Goal: Information Seeking & Learning: Compare options

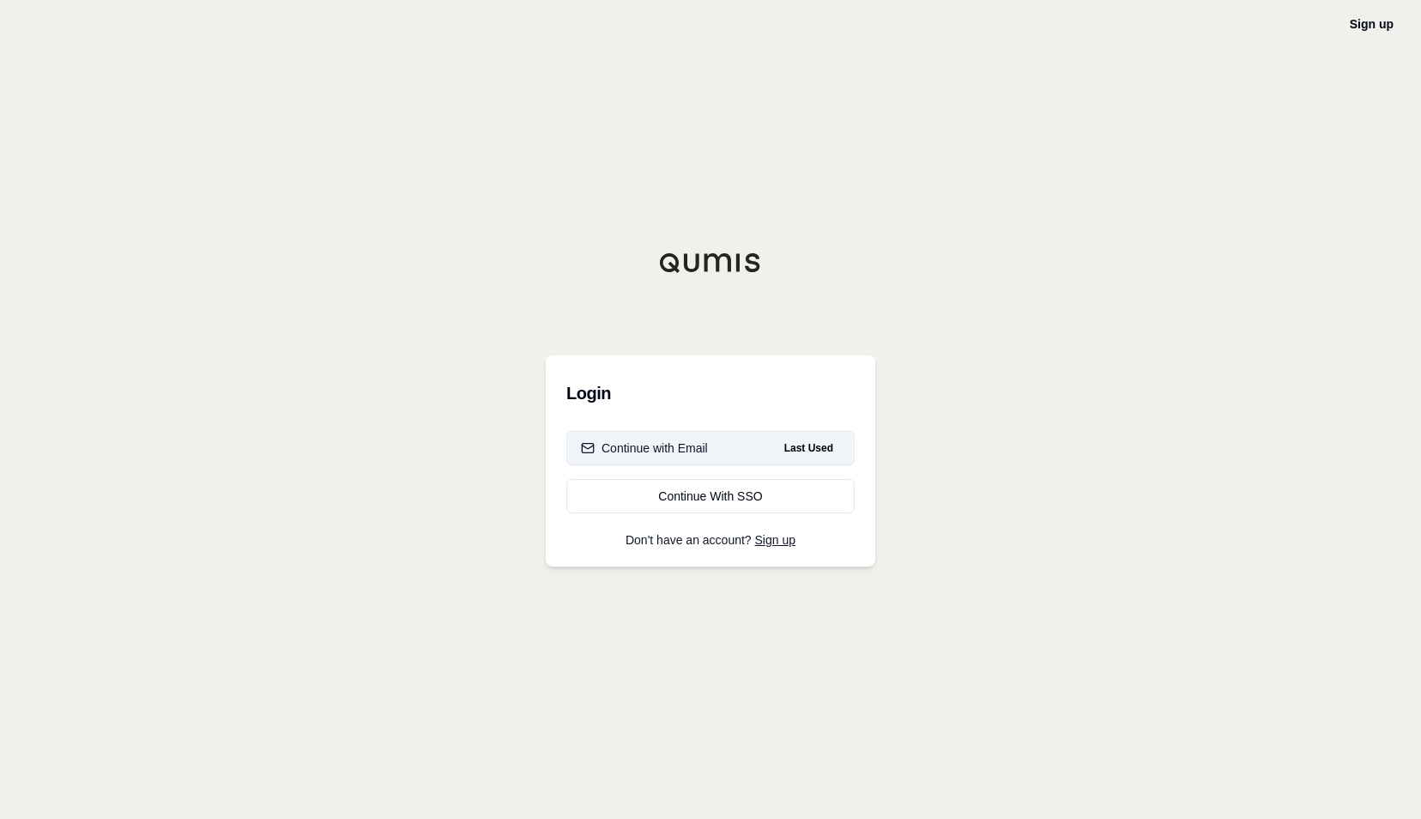
click at [653, 451] on div "Continue with Email" at bounding box center [644, 447] width 127 height 17
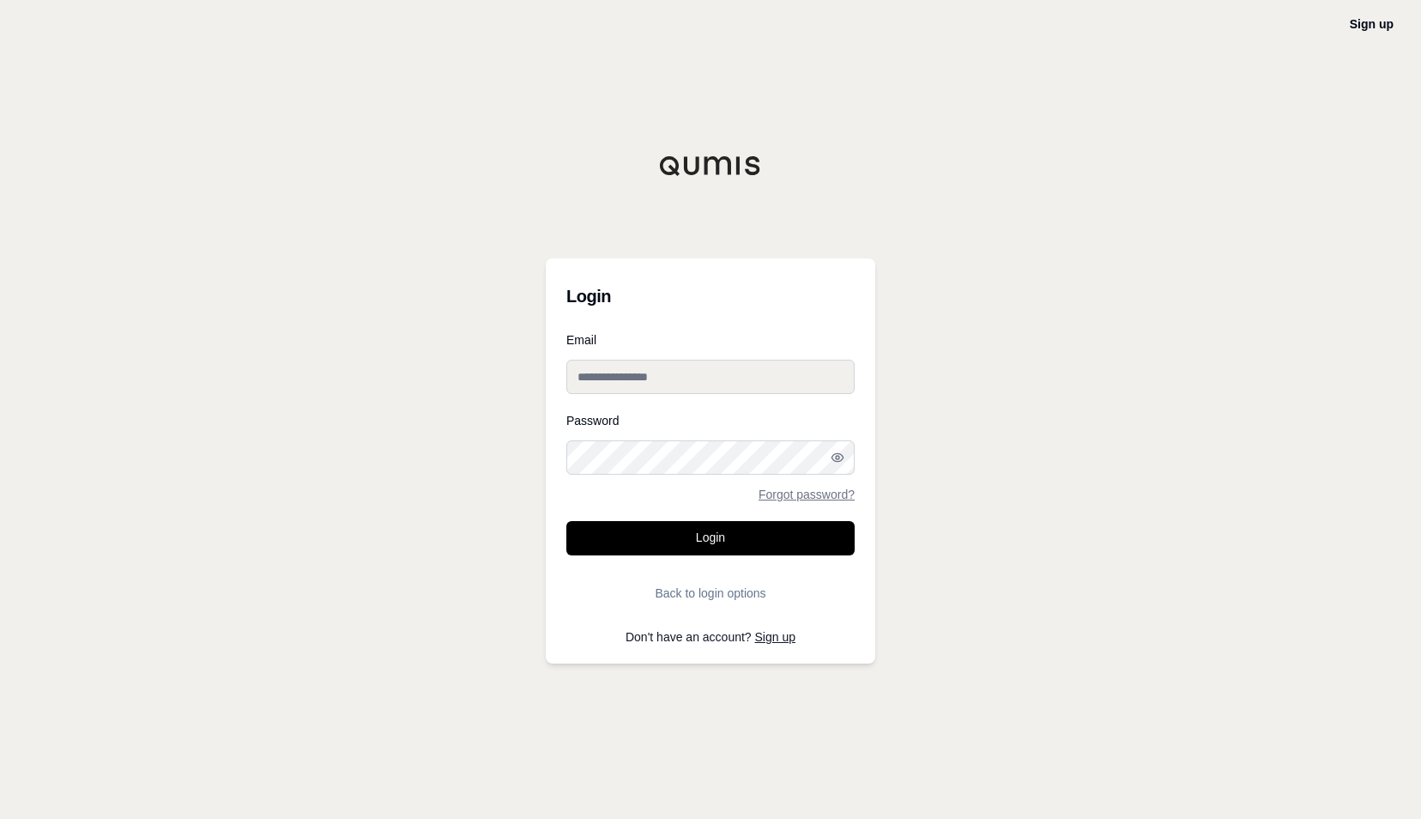
click at [622, 383] on input "Email" at bounding box center [710, 377] width 288 height 34
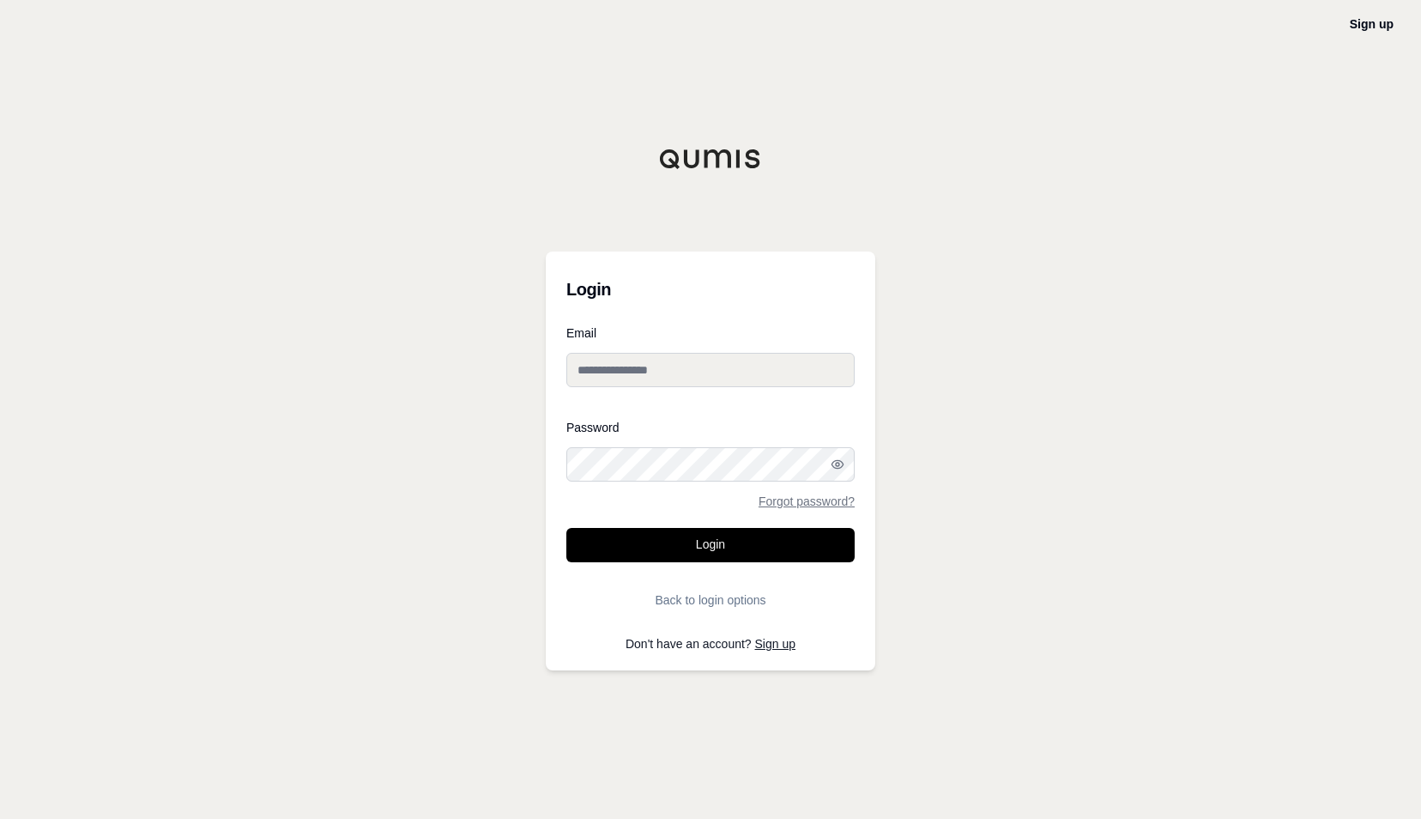
type input "**********"
click at [582, 486] on div "Password Forgot password?" at bounding box center [710, 464] width 288 height 86
click at [566, 528] on button "Login" at bounding box center [710, 545] width 288 height 34
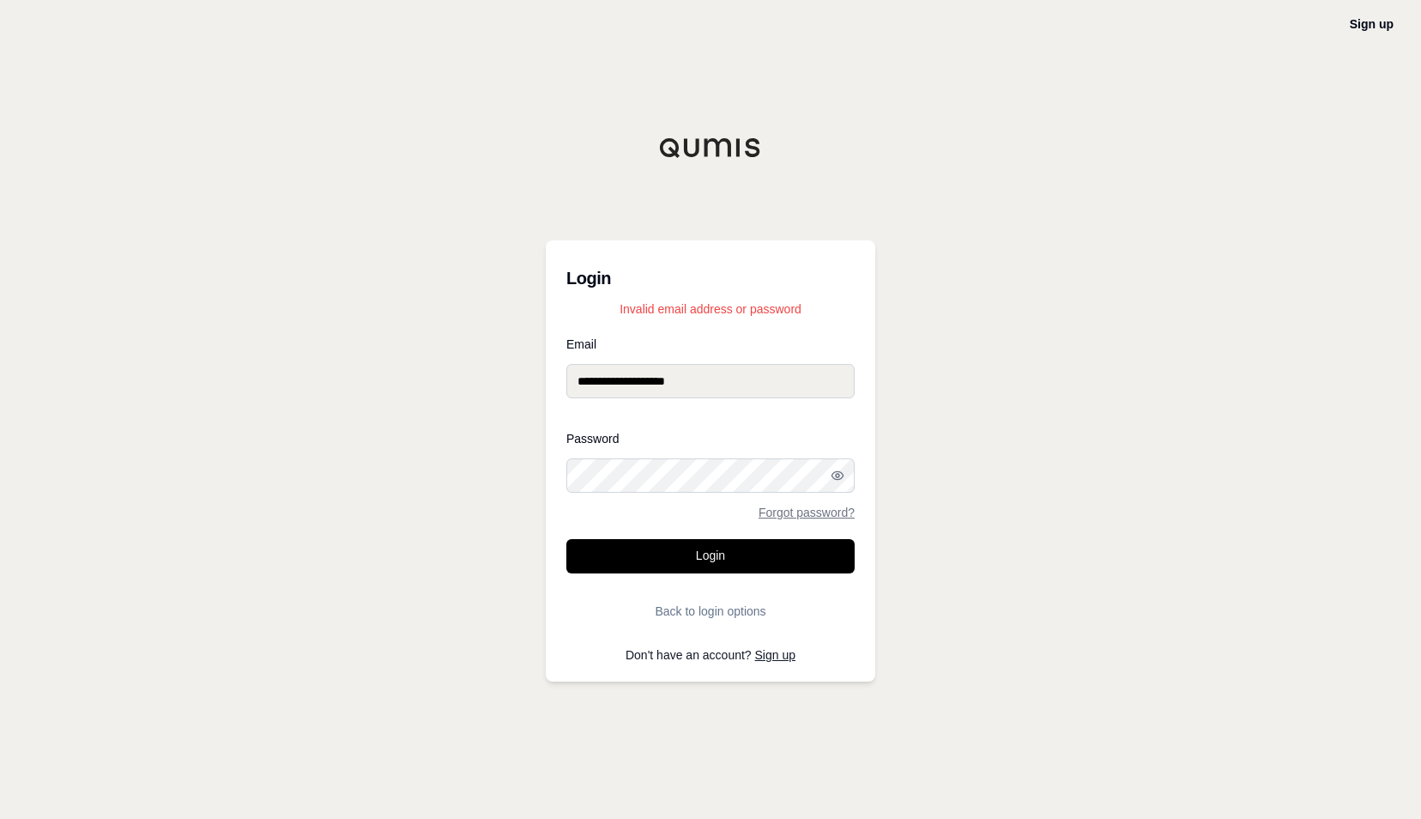
click at [566, 539] on button "Login" at bounding box center [710, 556] width 288 height 34
click at [539, 461] on div "**********" at bounding box center [710, 409] width 1421 height 819
click at [566, 539] on button "Login" at bounding box center [710, 556] width 288 height 34
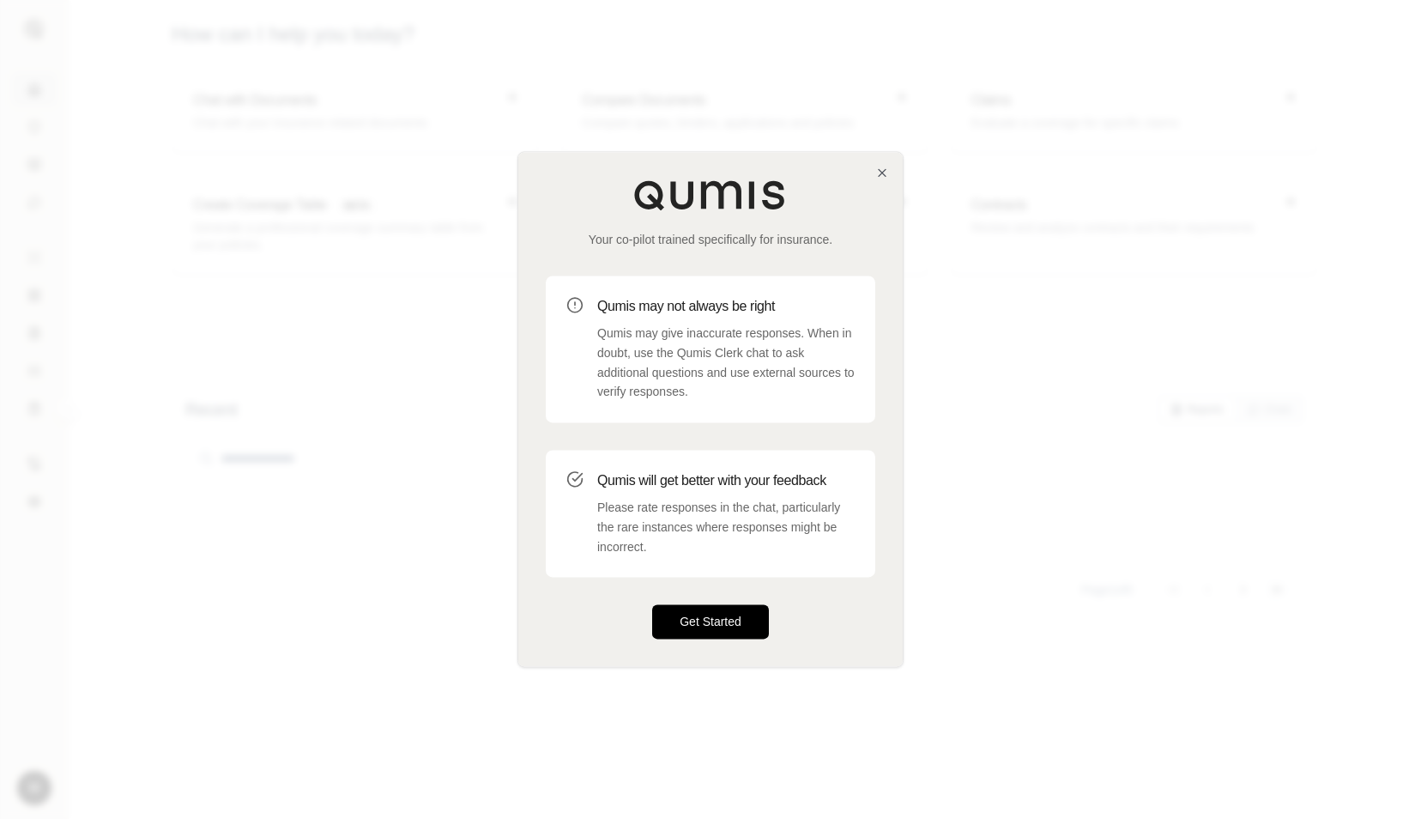
click at [715, 625] on button "Get Started" at bounding box center [710, 622] width 117 height 34
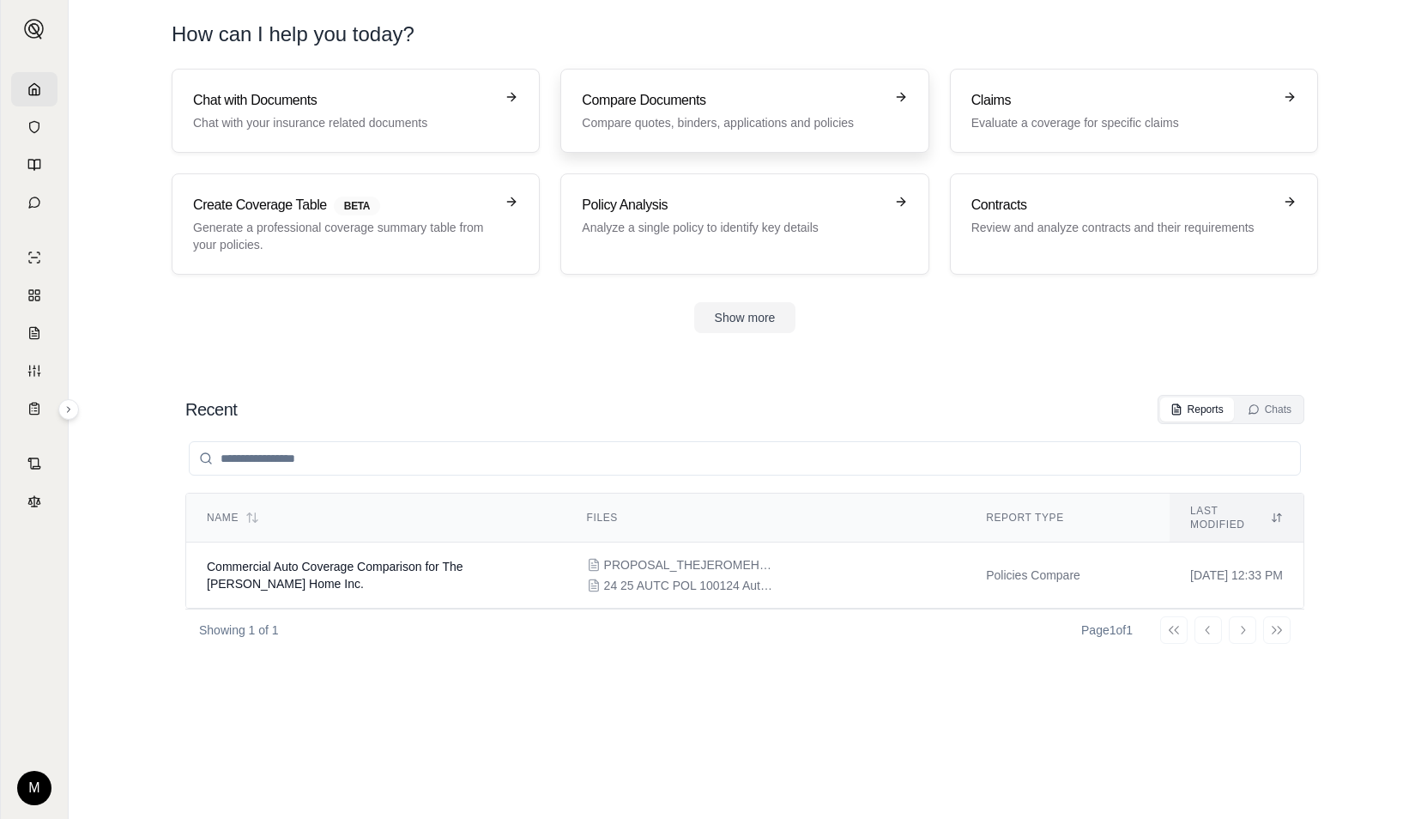
click at [673, 95] on h3 "Compare Documents" at bounding box center [732, 100] width 301 height 21
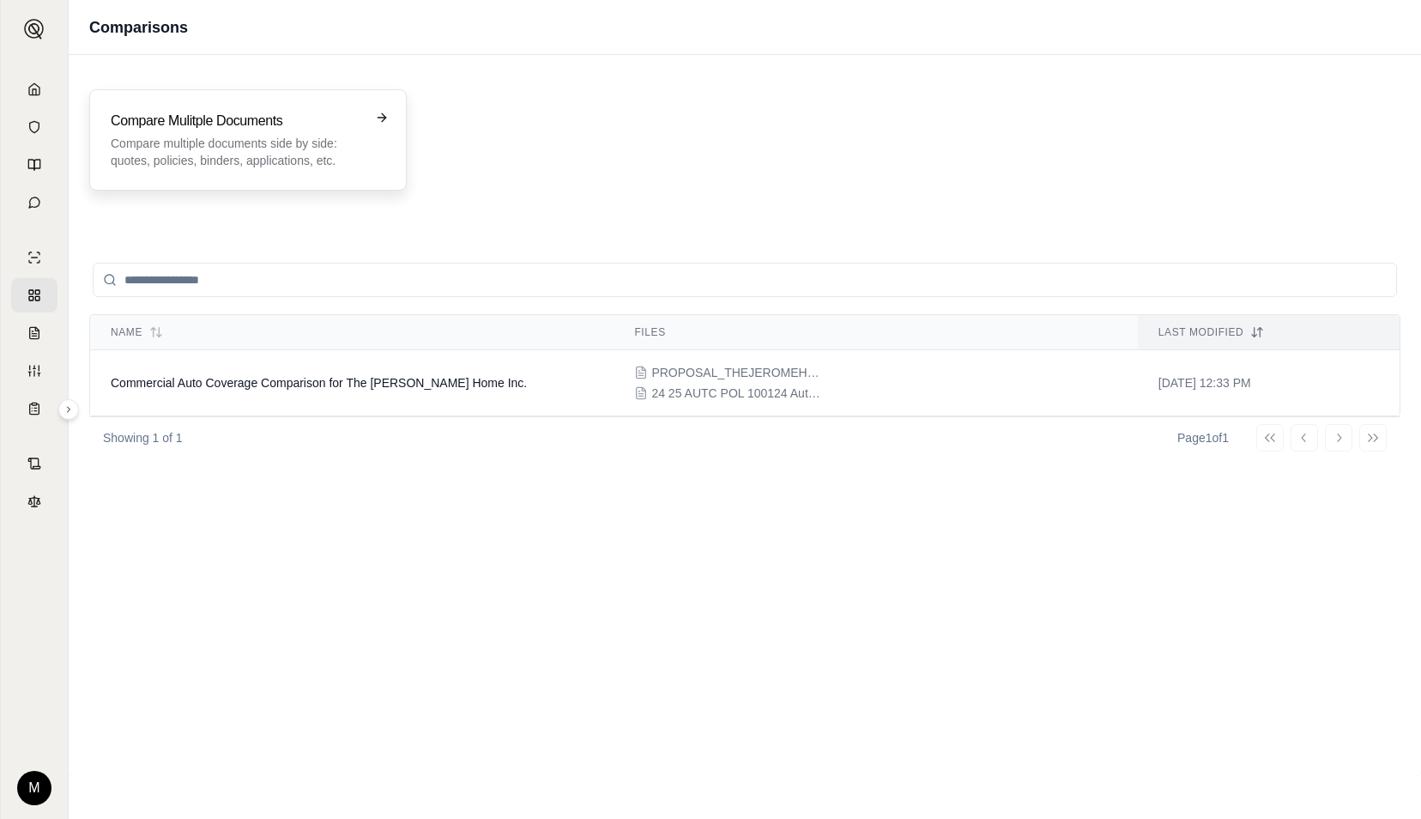
click at [227, 139] on p "Compare multiple documents side by side: quotes, policies, binders, application…" at bounding box center [236, 152] width 251 height 34
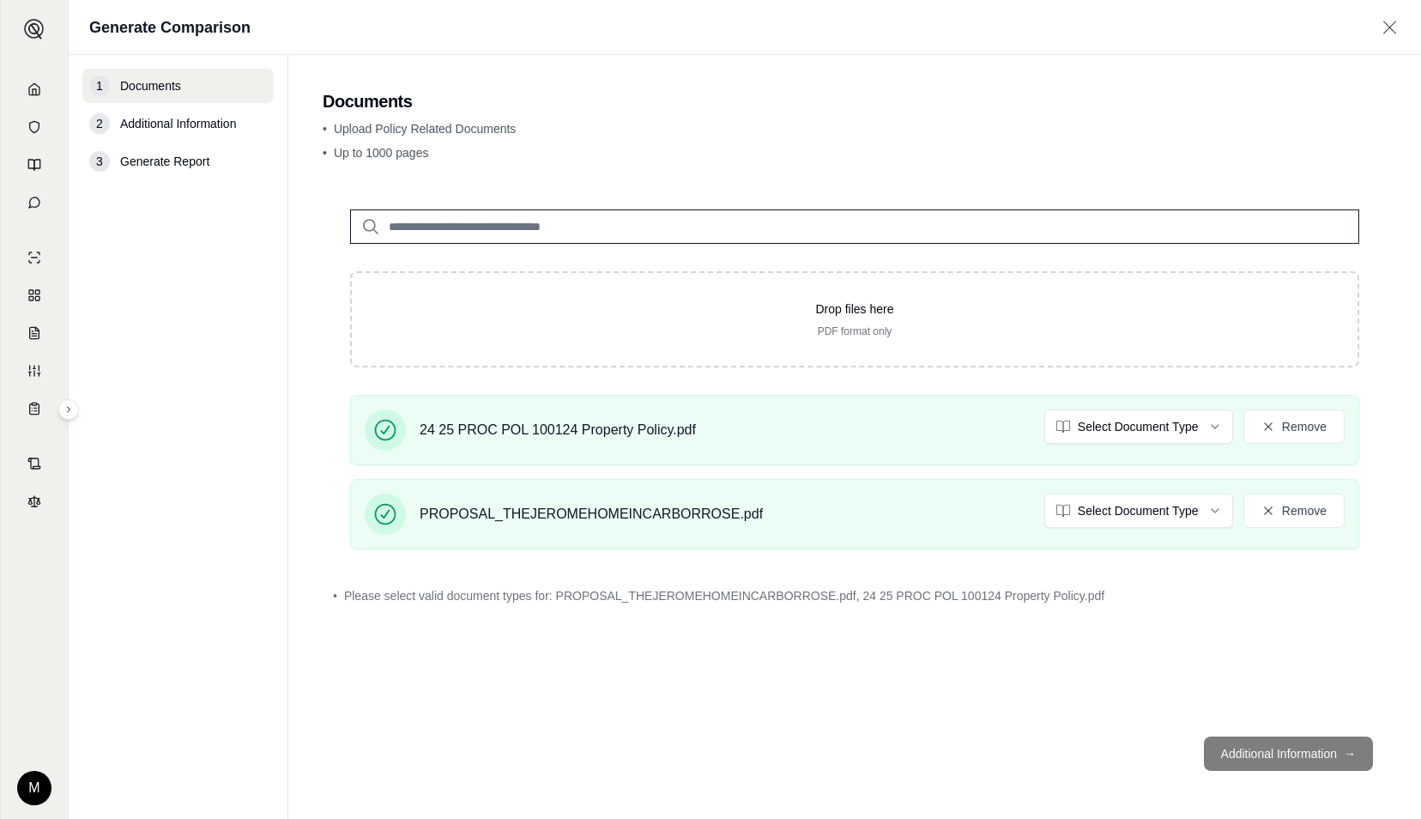
click at [1260, 758] on footer "Additional Information →" at bounding box center [855, 753] width 1064 height 62
click at [1139, 417] on html "M Generate Comparison 1 Documents 2 Additional Information 3 Generate Report Do…" at bounding box center [710, 409] width 1421 height 819
click at [1116, 511] on html "M Generate Comparison 1 Documents 2 Additional Information 3 Generate Report Do…" at bounding box center [710, 409] width 1421 height 819
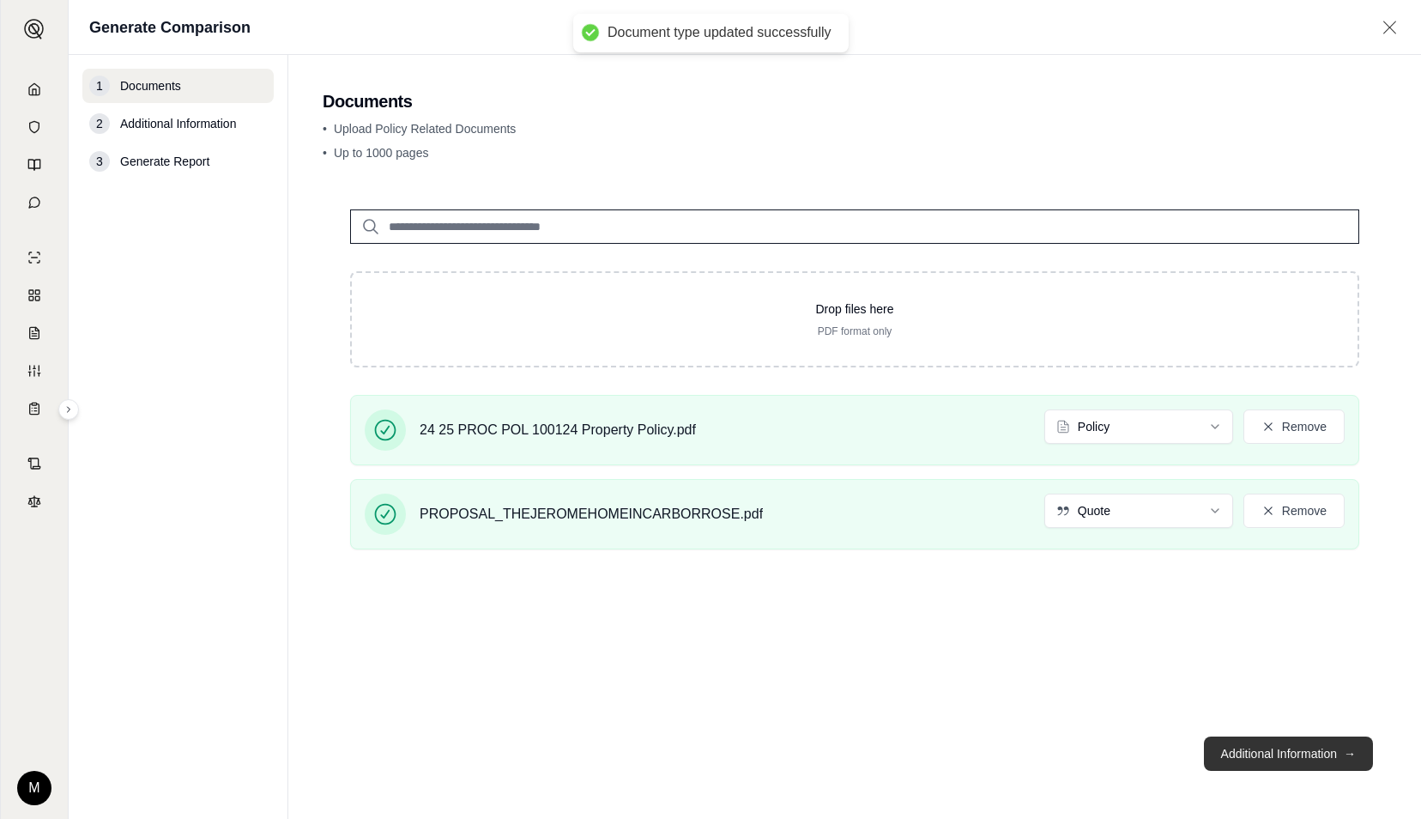
click at [1267, 760] on button "Additional Information →" at bounding box center [1288, 753] width 169 height 34
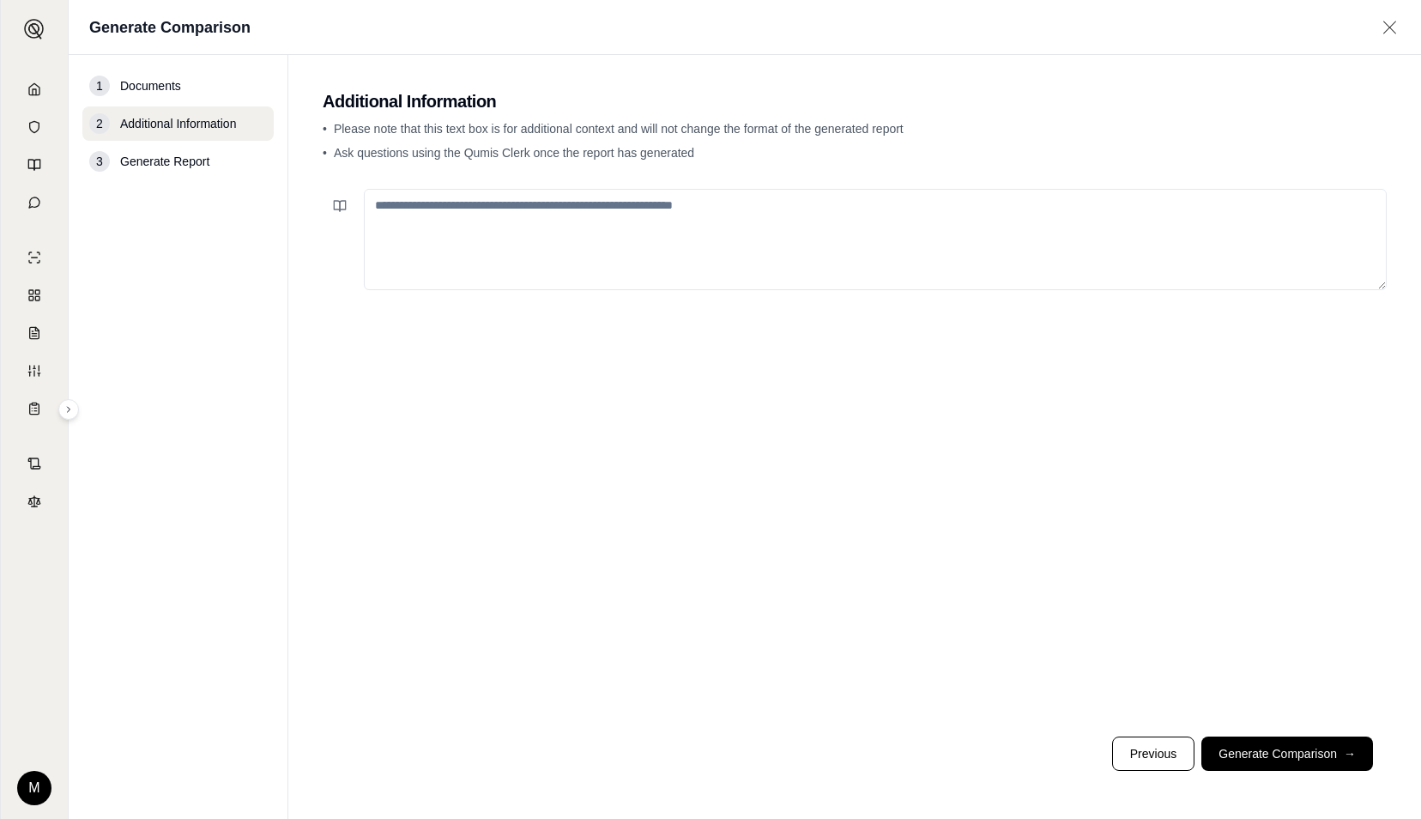
click at [595, 215] on textarea at bounding box center [875, 239] width 1023 height 101
type textarea "**********"
click at [1306, 740] on button "Generate Comparison →" at bounding box center [1287, 753] width 172 height 34
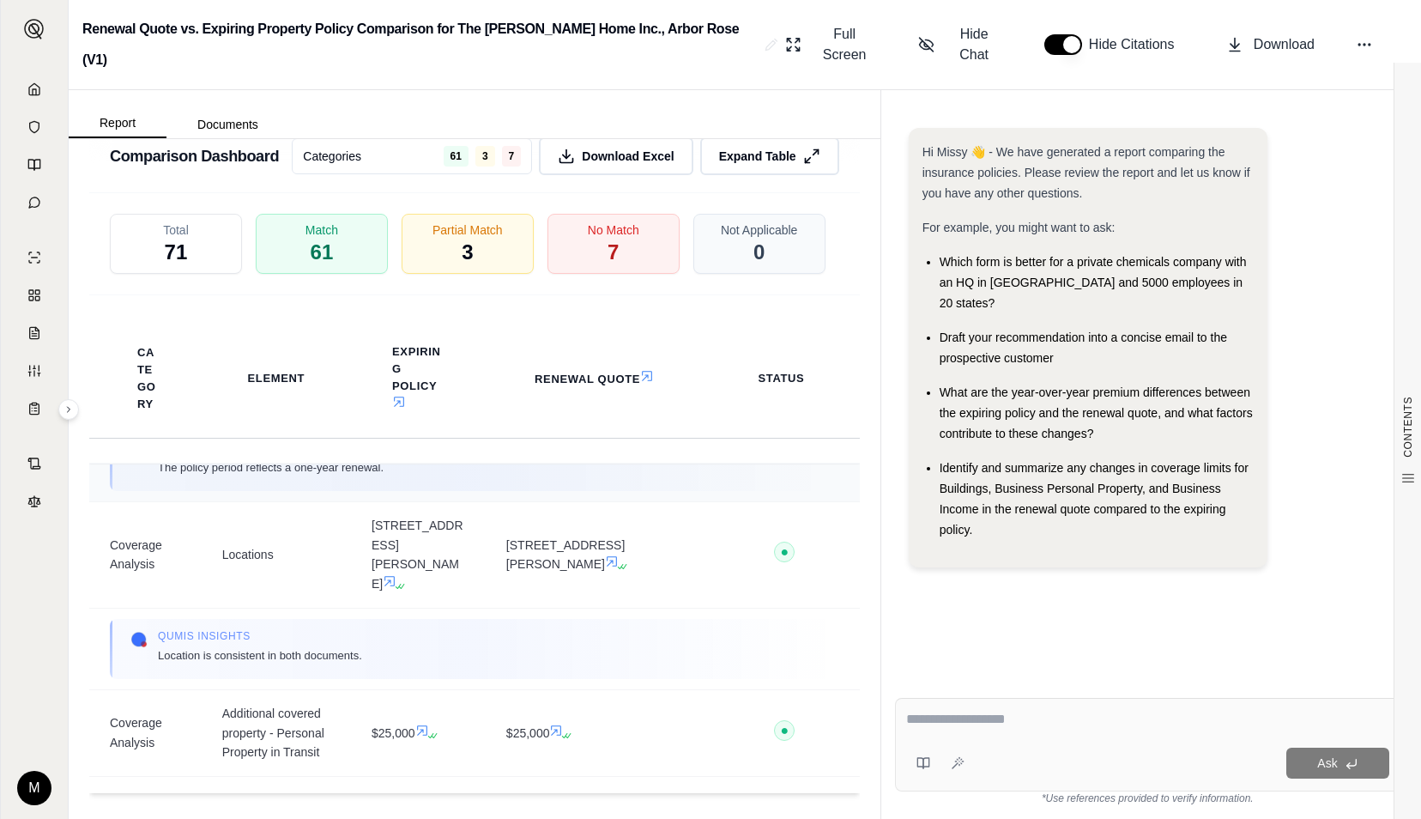
scroll to position [227, 0]
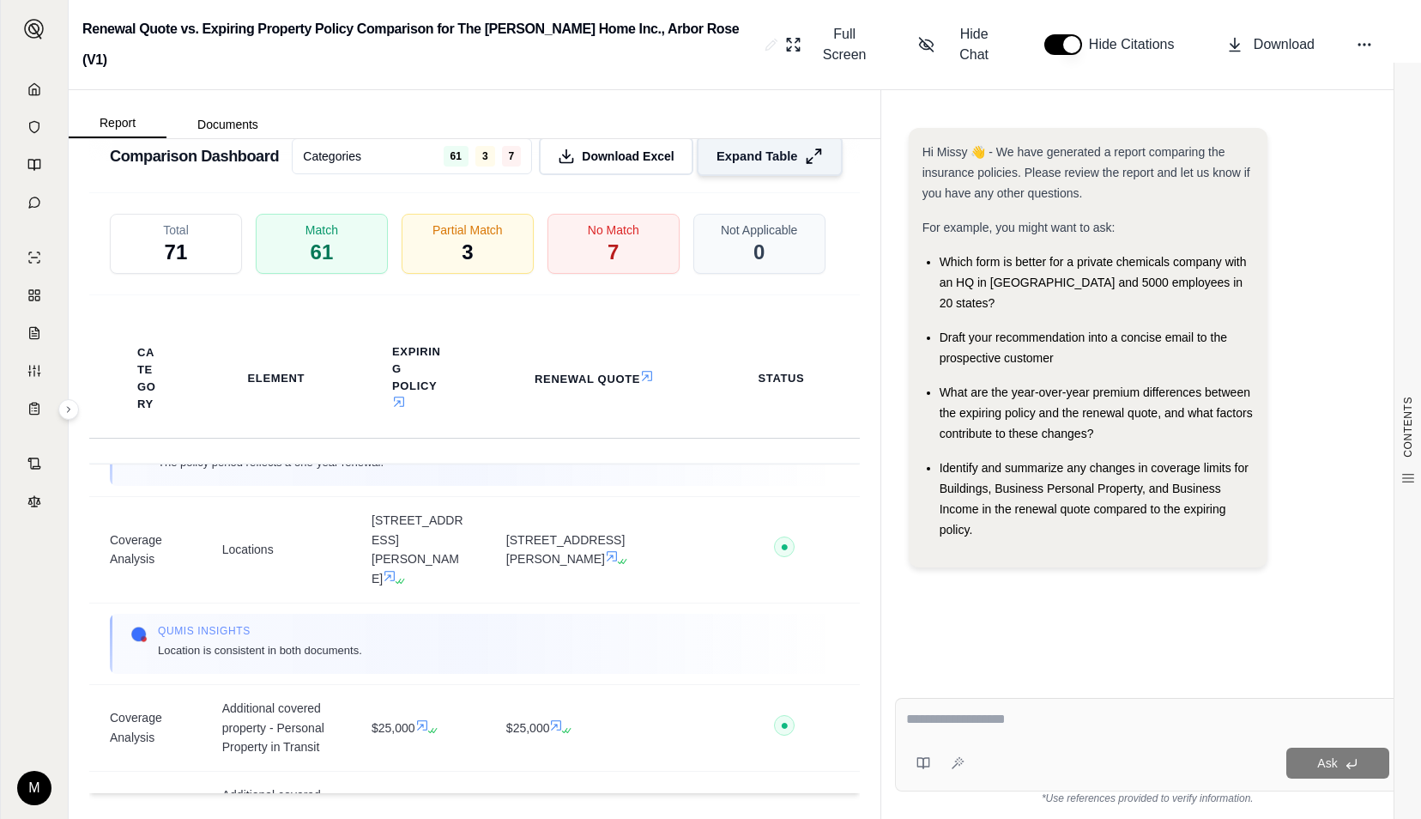
click at [776, 166] on span "Expand Table" at bounding box center [756, 157] width 81 height 18
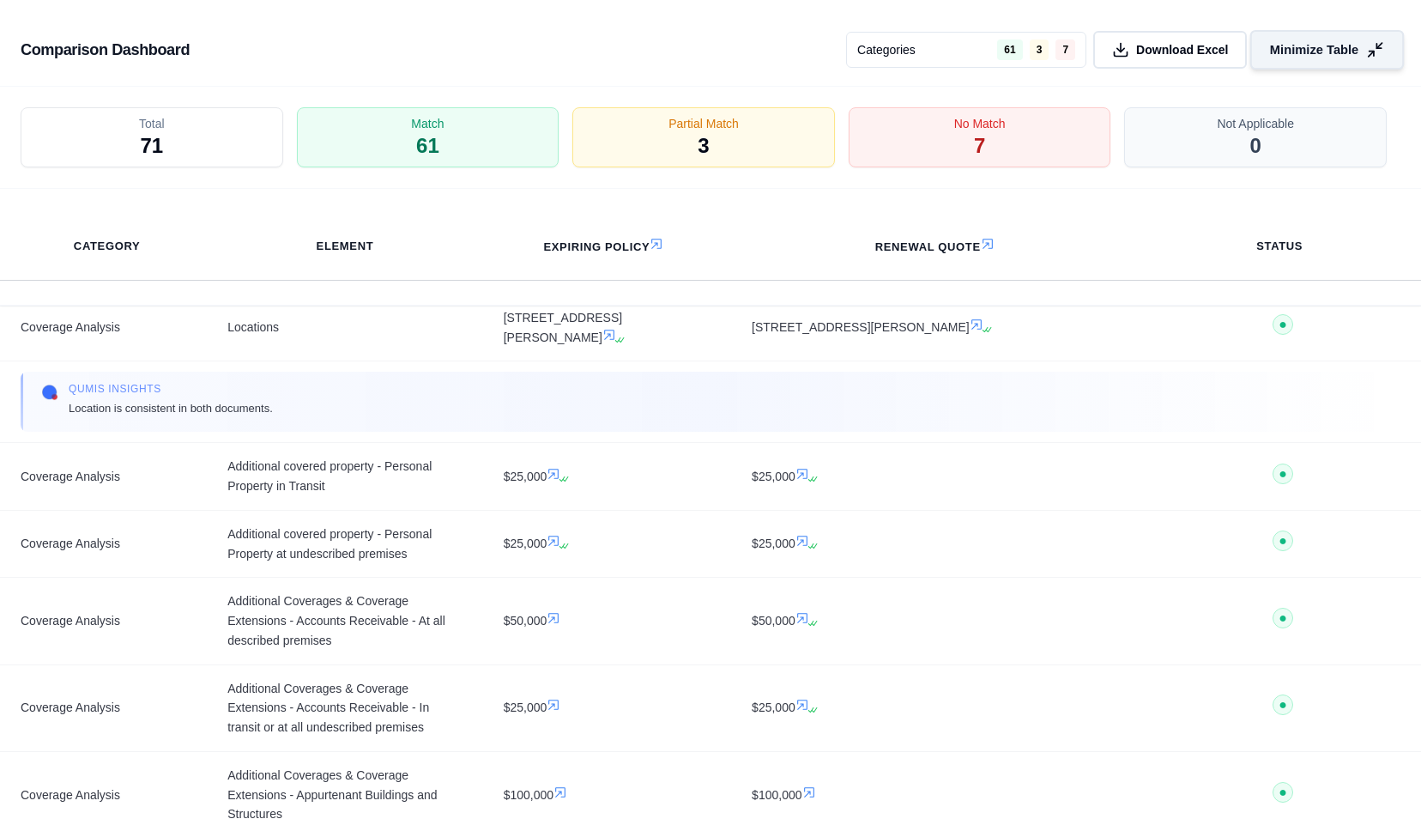
scroll to position [2322, 0]
click at [776, 177] on div "Total 71 Match 61 Partial Match 3 No Match 7 Not Applicable 0" at bounding box center [710, 138] width 1421 height 102
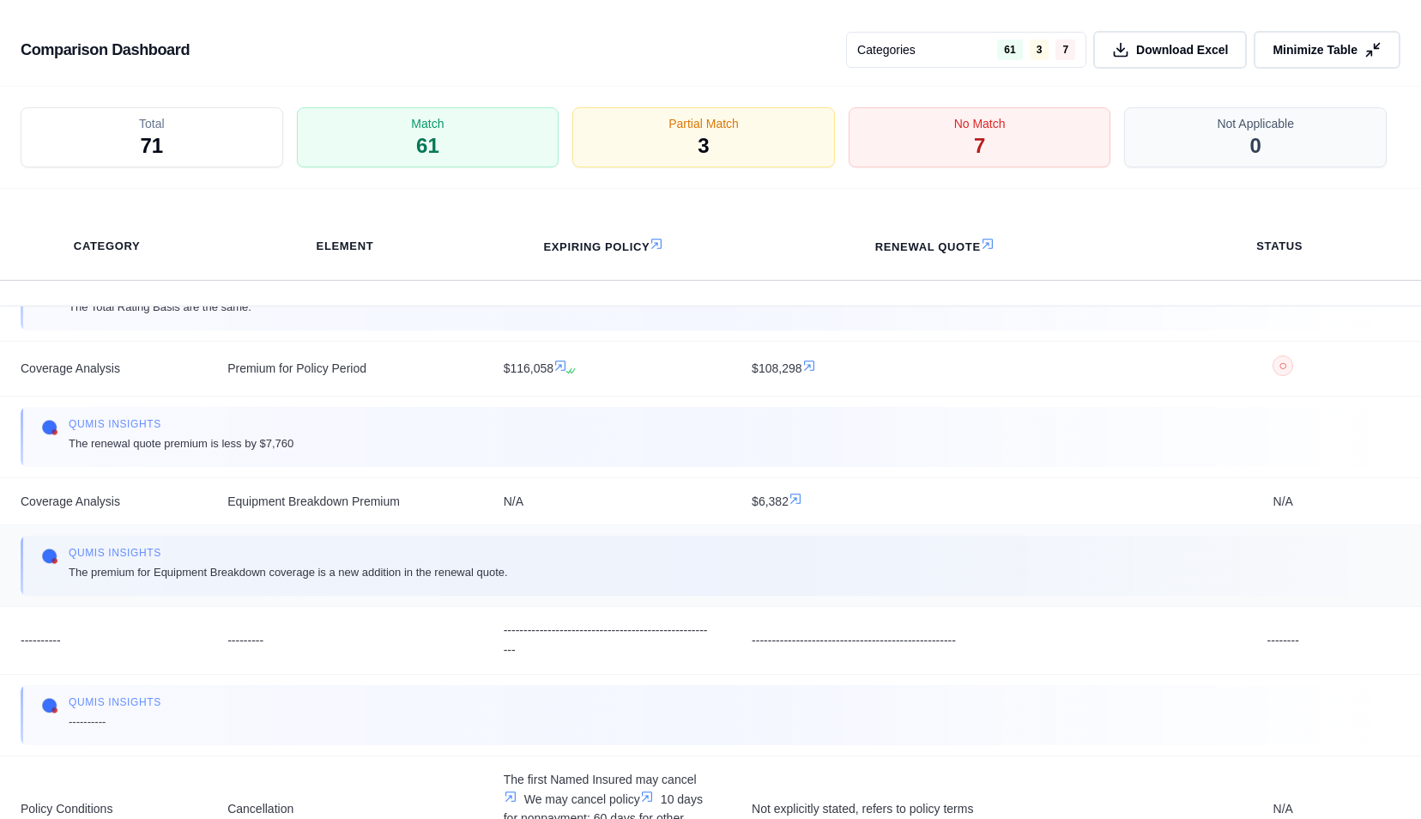
scroll to position [4574, 0]
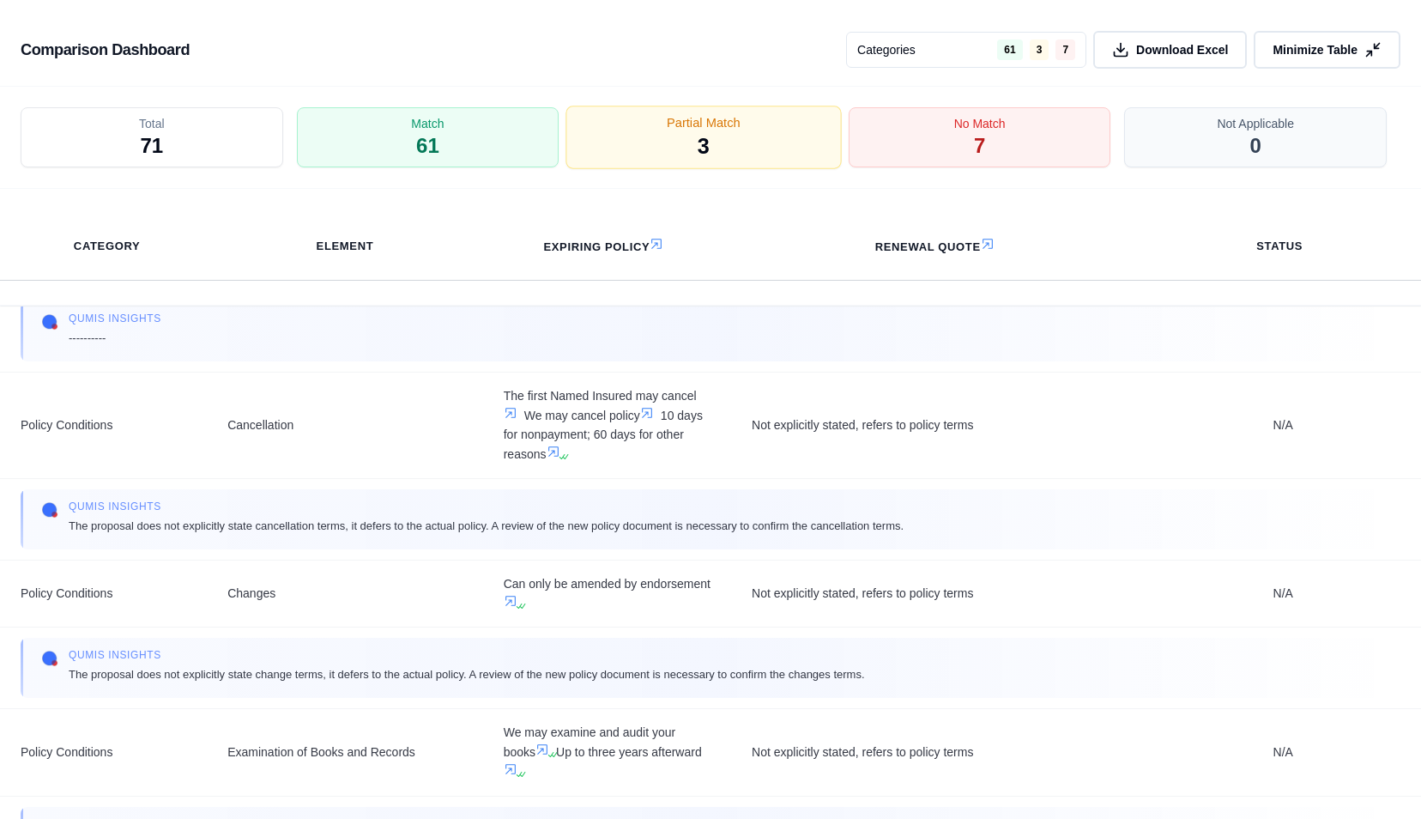
click at [694, 136] on div "Partial Match 3" at bounding box center [703, 137] width 275 height 63
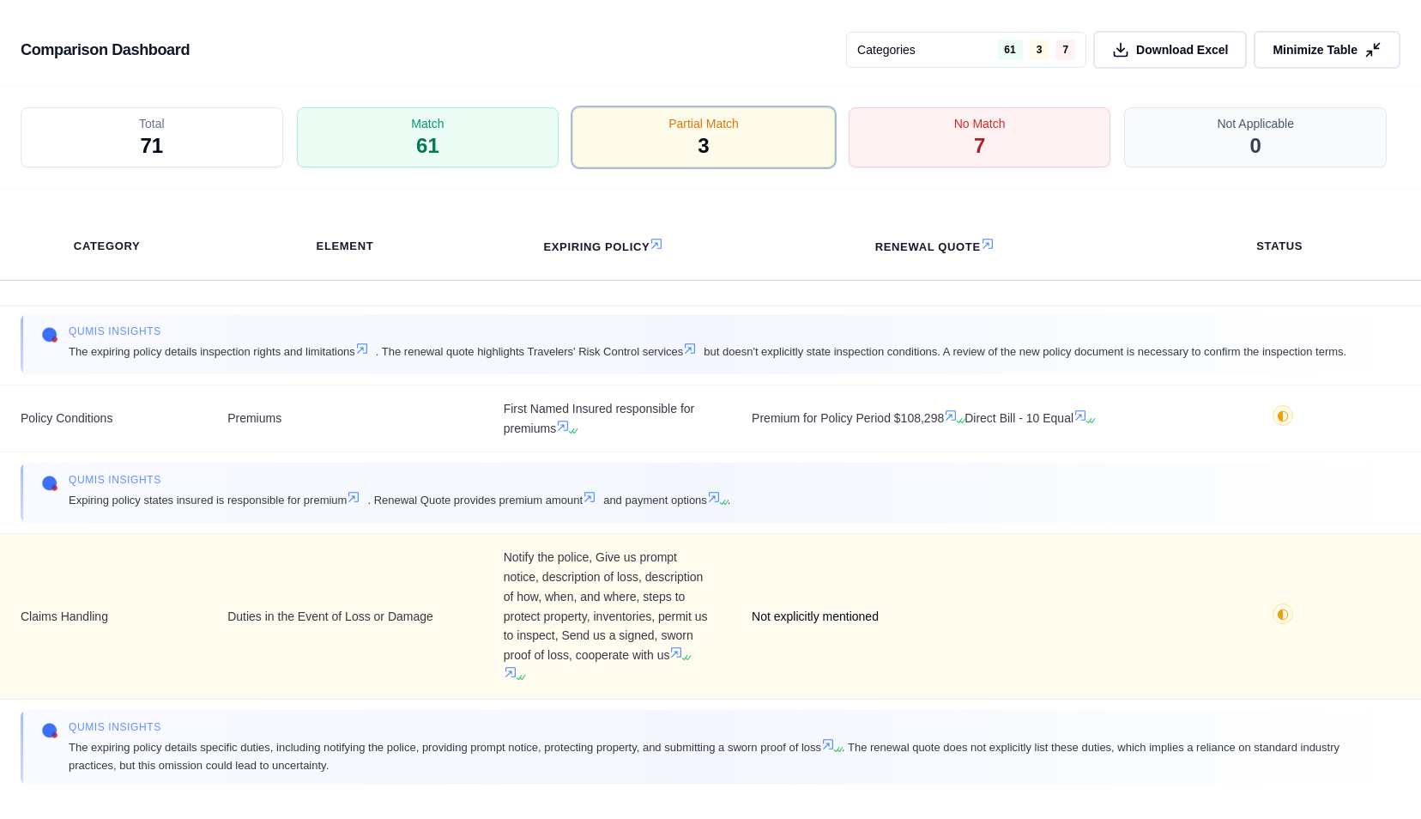
scroll to position [0, 0]
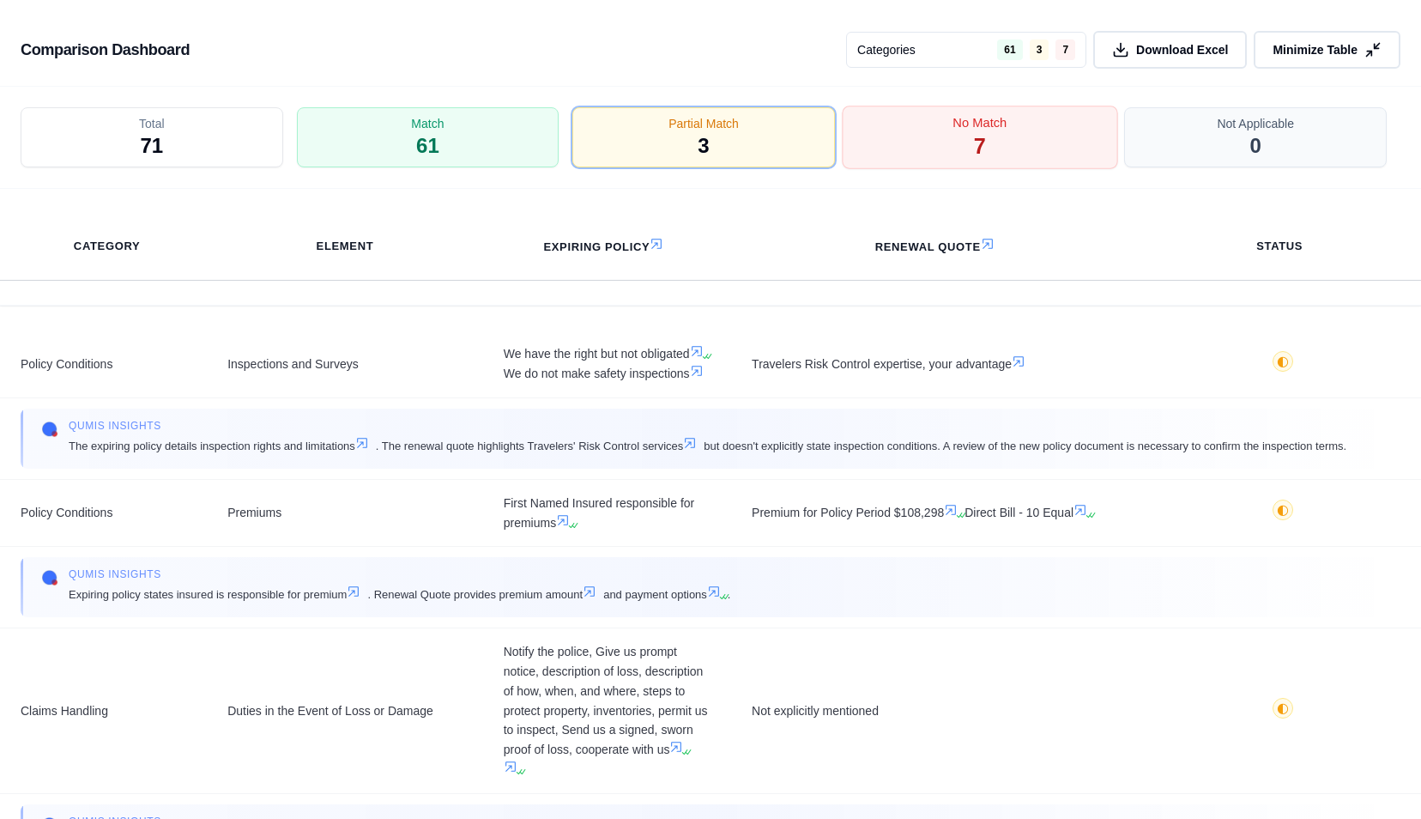
click at [980, 142] on span "7" at bounding box center [980, 146] width 12 height 29
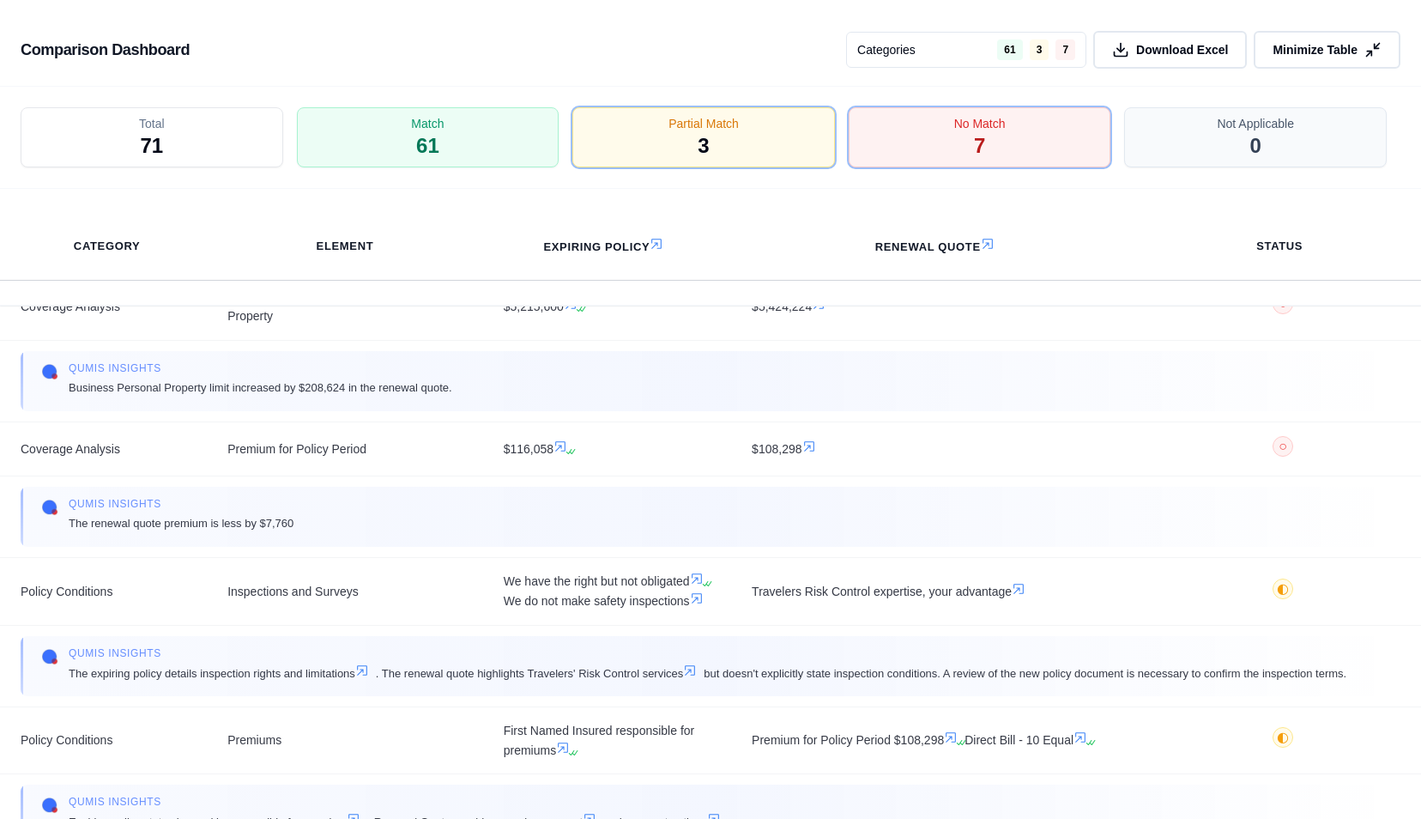
scroll to position [148, 0]
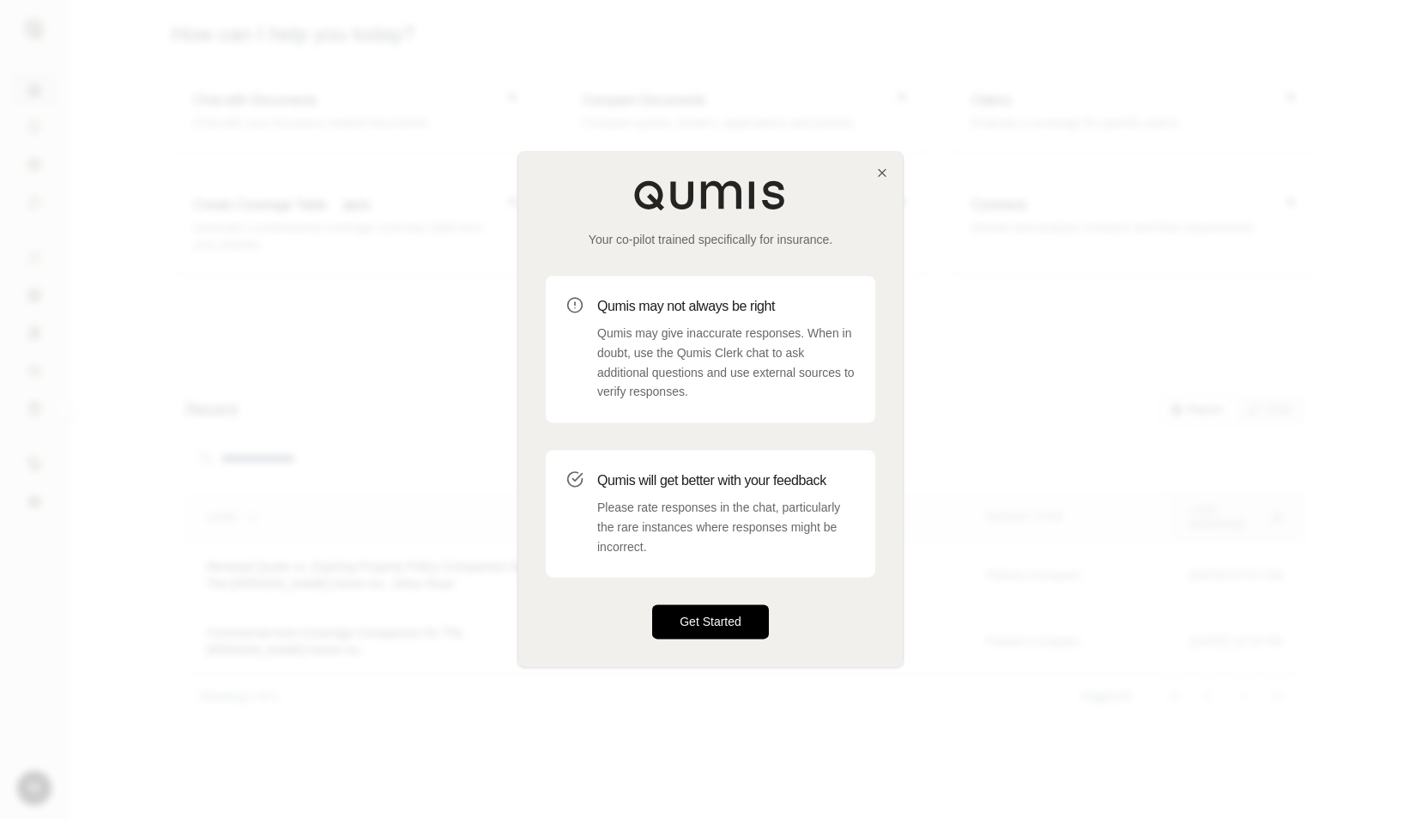
click at [735, 635] on button "Get Started" at bounding box center [710, 622] width 117 height 34
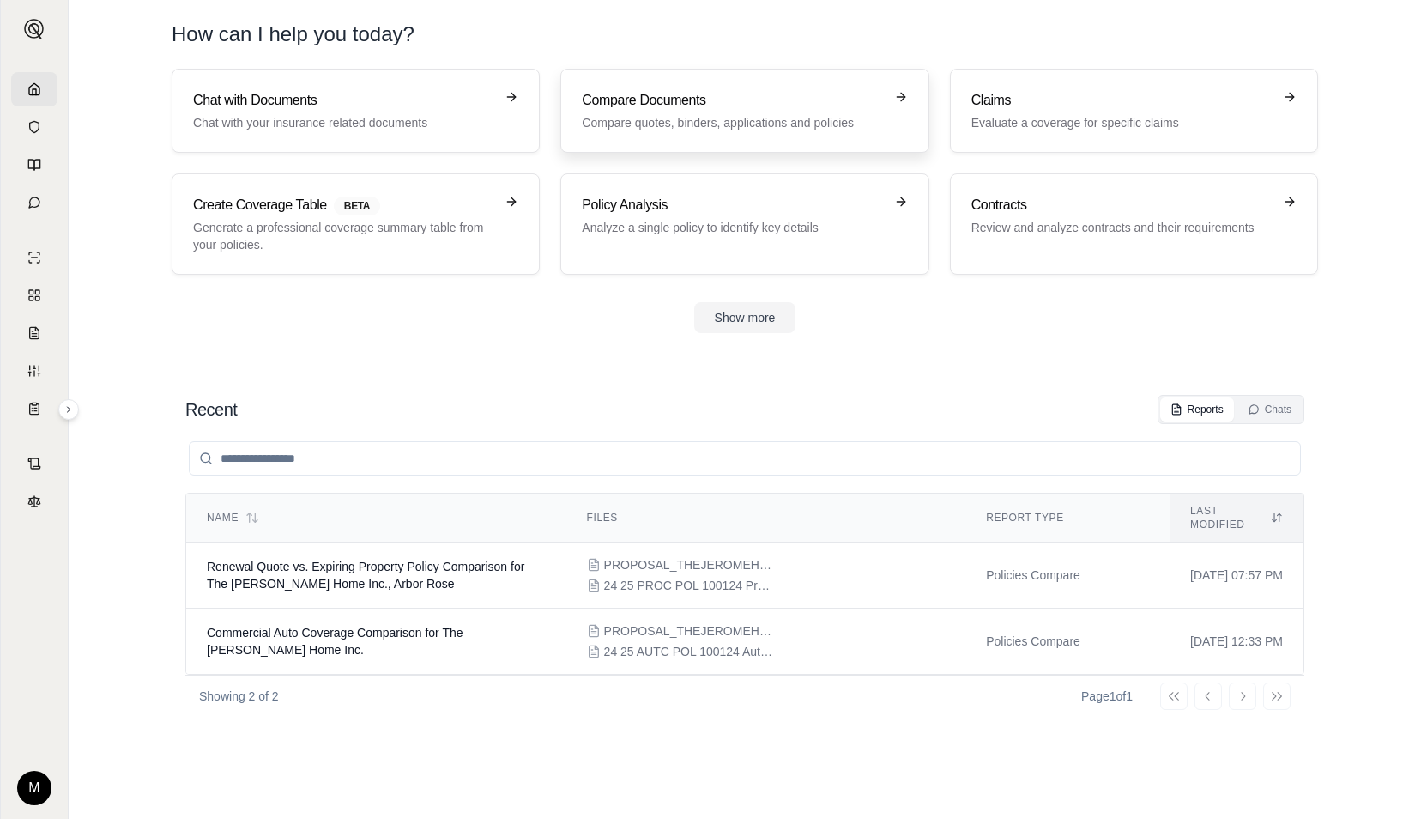
click at [666, 132] on link "Compare Documents Compare quotes, binders, applications and policies" at bounding box center [744, 111] width 368 height 84
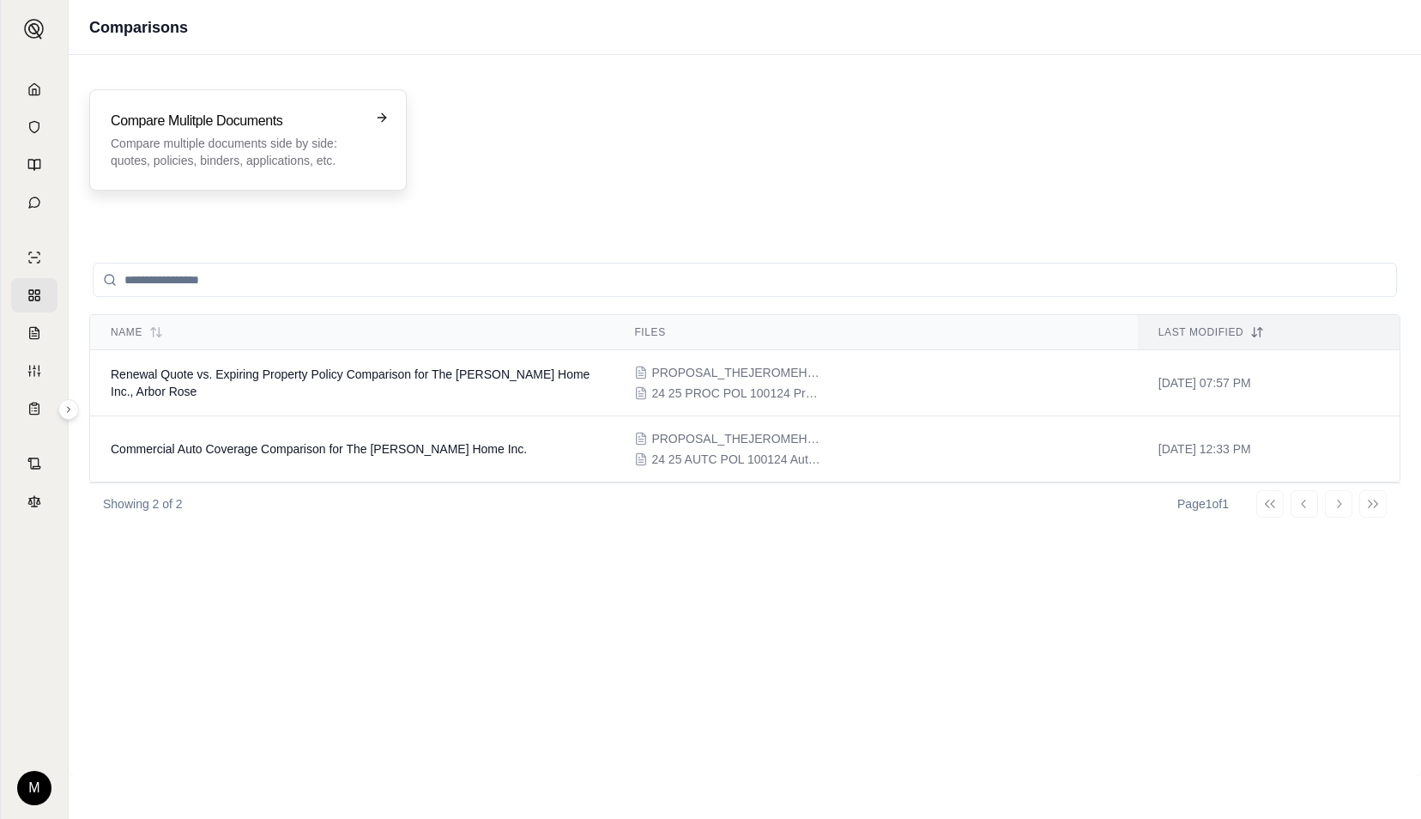
click at [271, 153] on p "Compare multiple documents side by side: quotes, policies, binders, application…" at bounding box center [236, 152] width 251 height 34
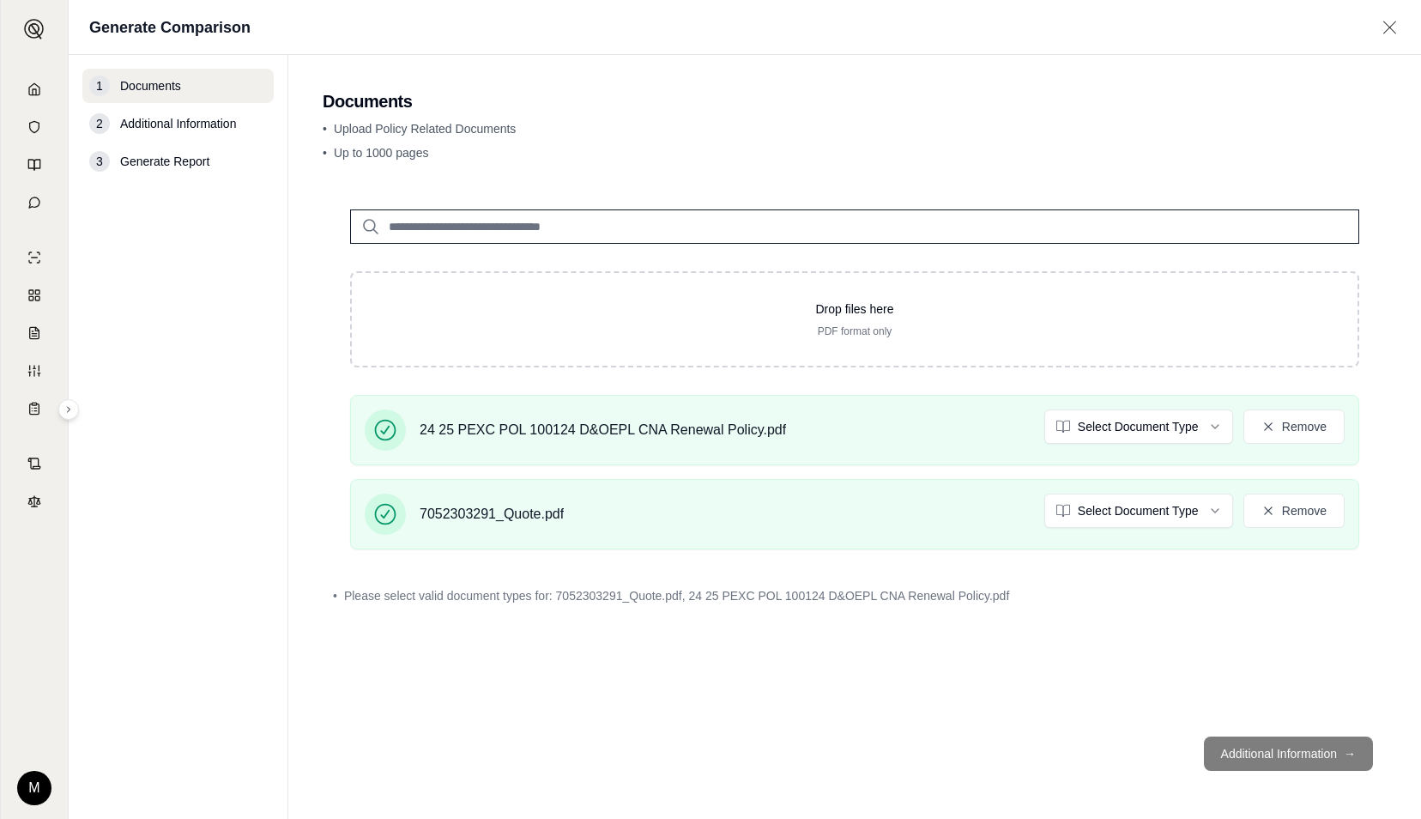
click at [1294, 753] on footer "Additional Information →" at bounding box center [855, 753] width 1064 height 62
click at [1278, 751] on footer "Additional Information →" at bounding box center [855, 753] width 1064 height 62
click at [1111, 434] on html "M Generate Comparison 1 Documents 2 Additional Information 3 Generate Report Do…" at bounding box center [710, 409] width 1421 height 819
click at [1115, 517] on html "M Generate Comparison 1 Documents 2 Additional Information 3 Generate Report Do…" at bounding box center [710, 409] width 1421 height 819
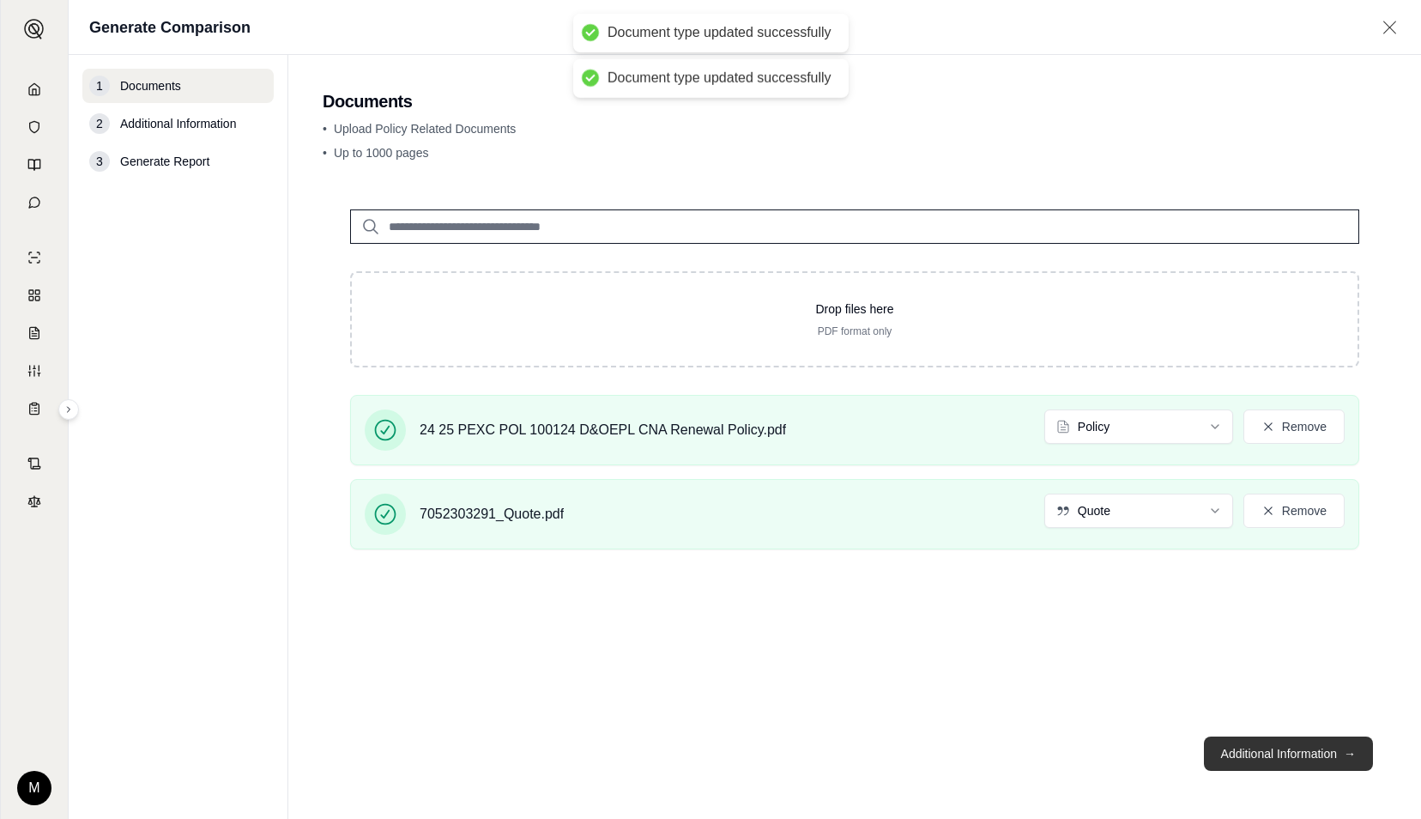
click at [1268, 753] on button "Additional Information →" at bounding box center [1288, 753] width 169 height 34
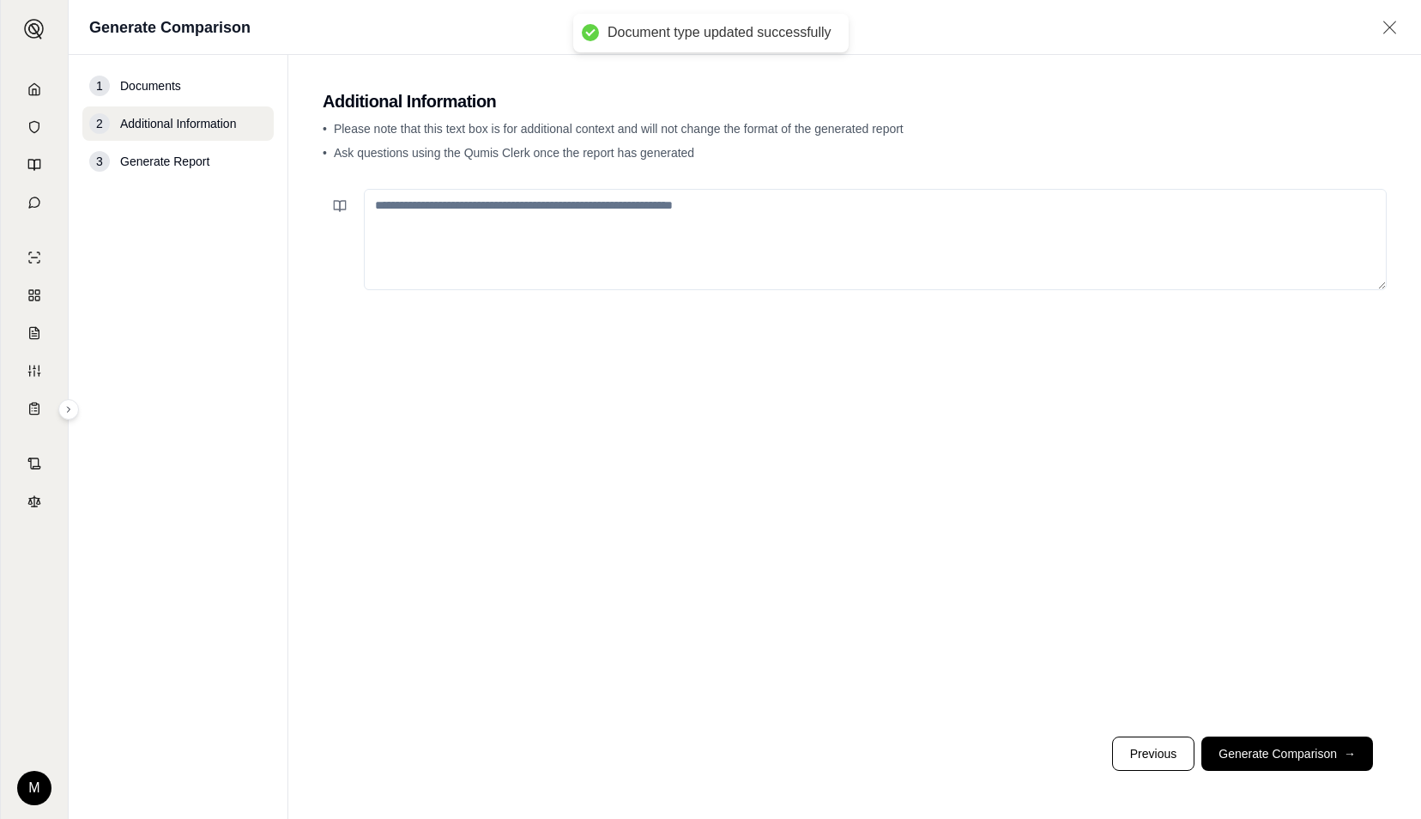
click at [774, 237] on textarea at bounding box center [875, 239] width 1023 height 101
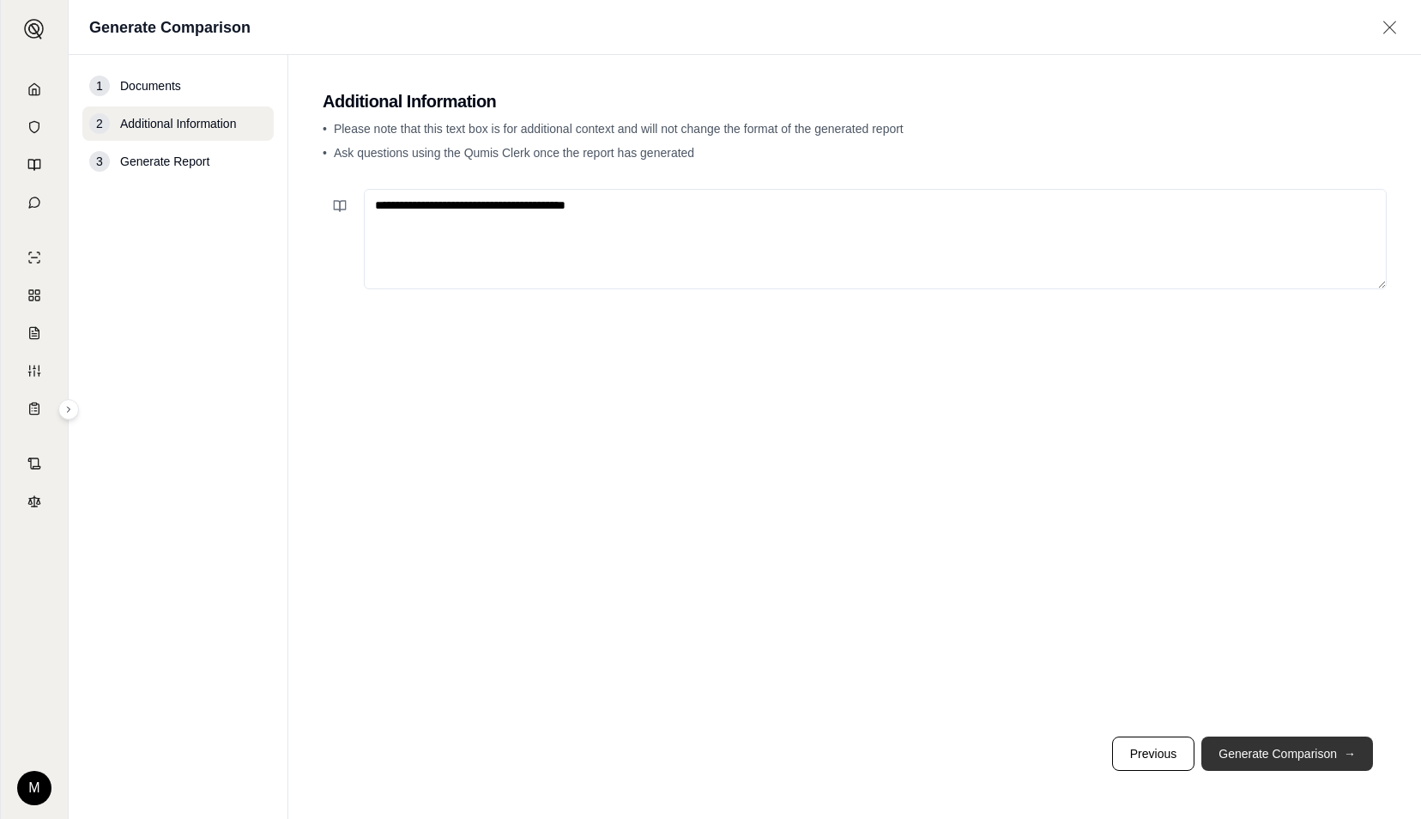
type textarea "**********"
click at [1312, 745] on button "Generate Comparison →" at bounding box center [1287, 753] width 172 height 34
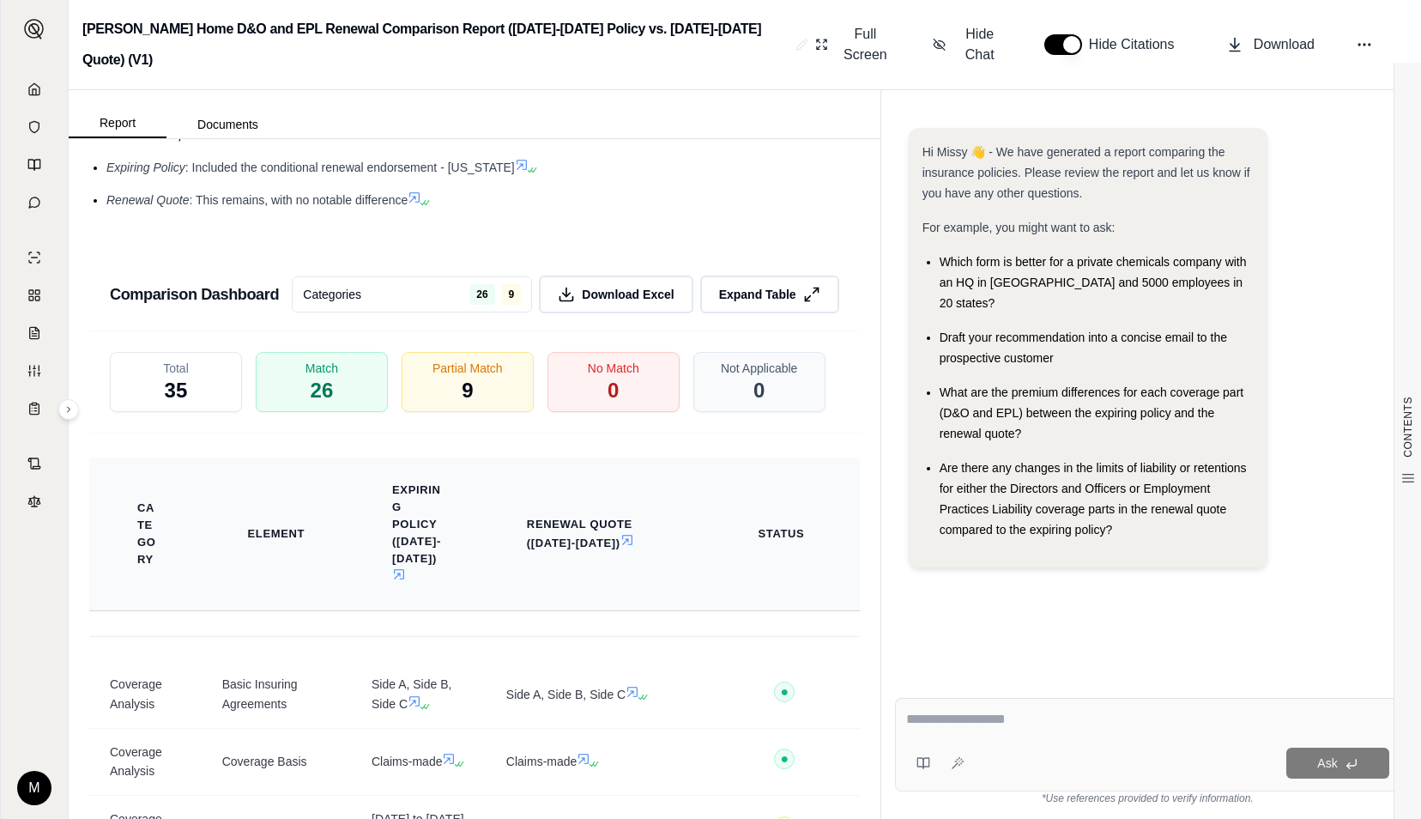
scroll to position [3556, 0]
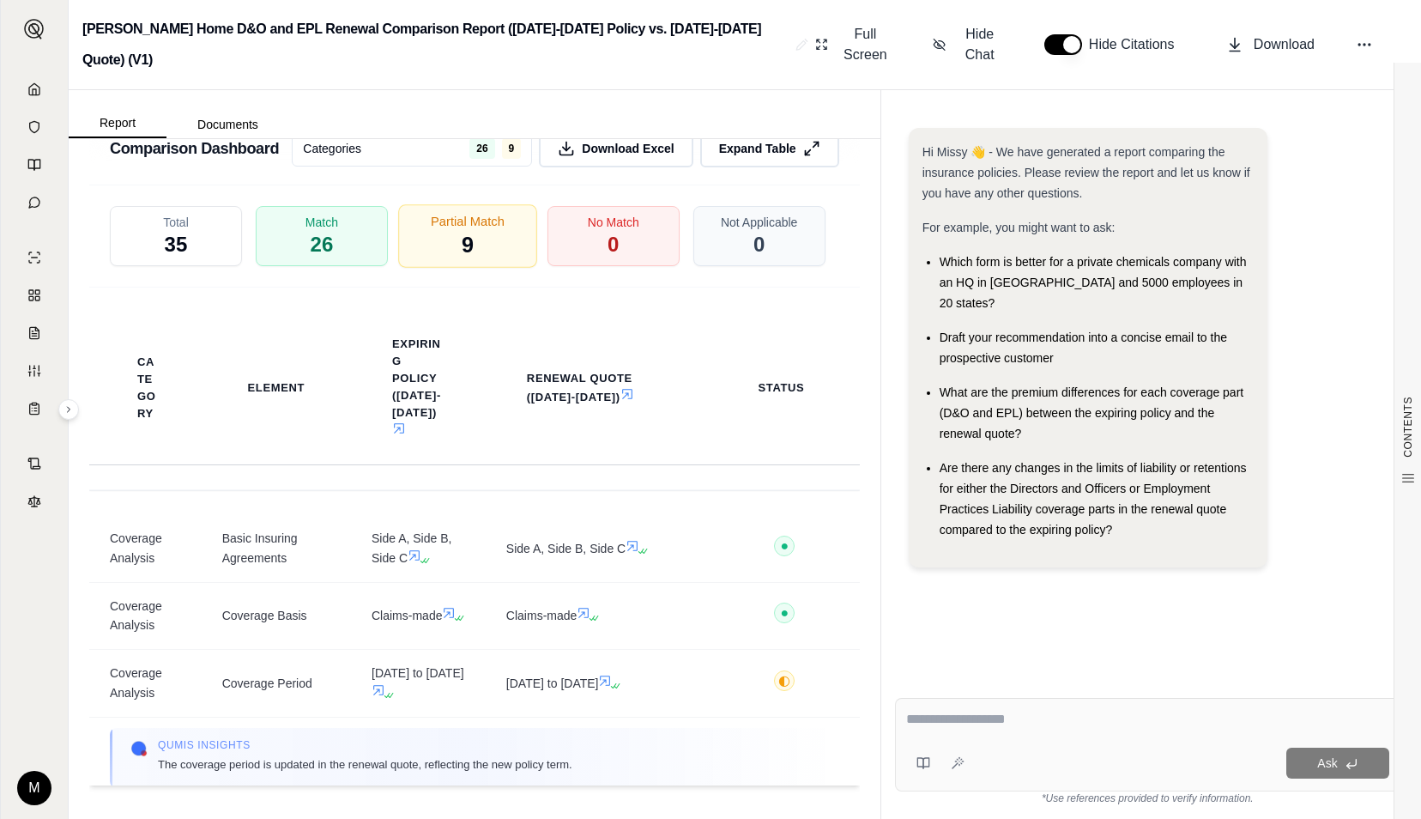
click at [491, 231] on span "Partial Match" at bounding box center [468, 222] width 74 height 18
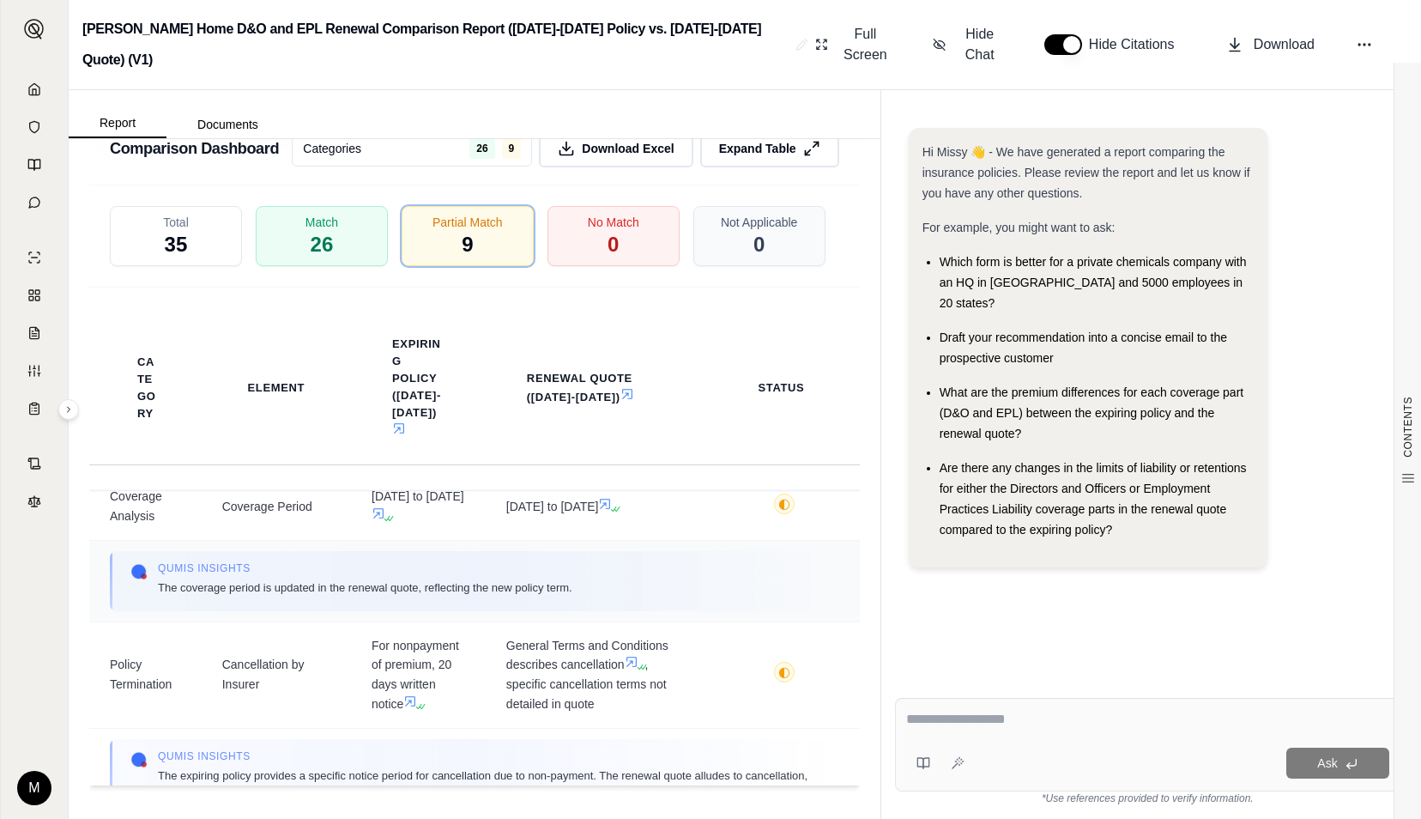
scroll to position [0, 0]
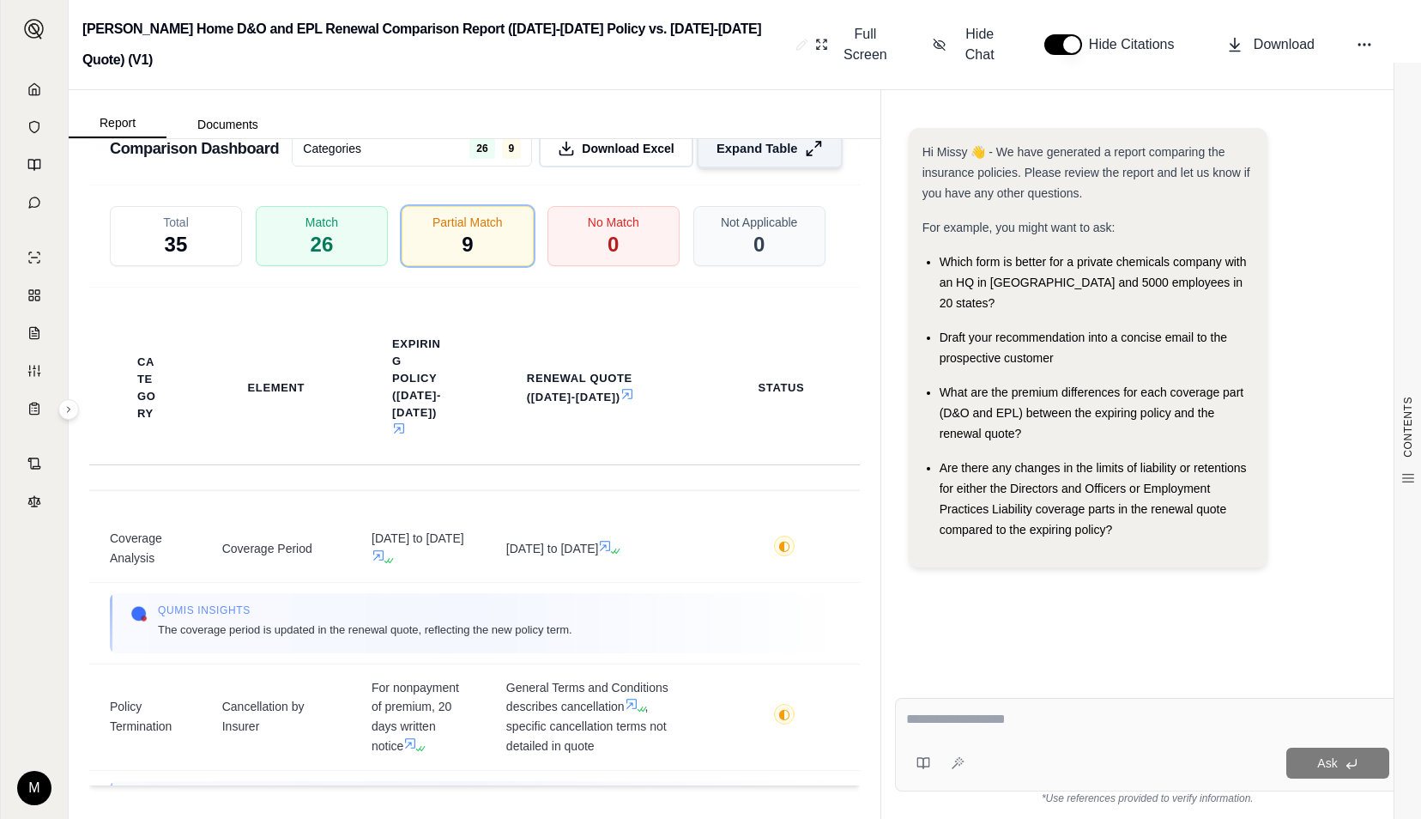
click at [728, 139] on span "Expand Table" at bounding box center [756, 148] width 81 height 18
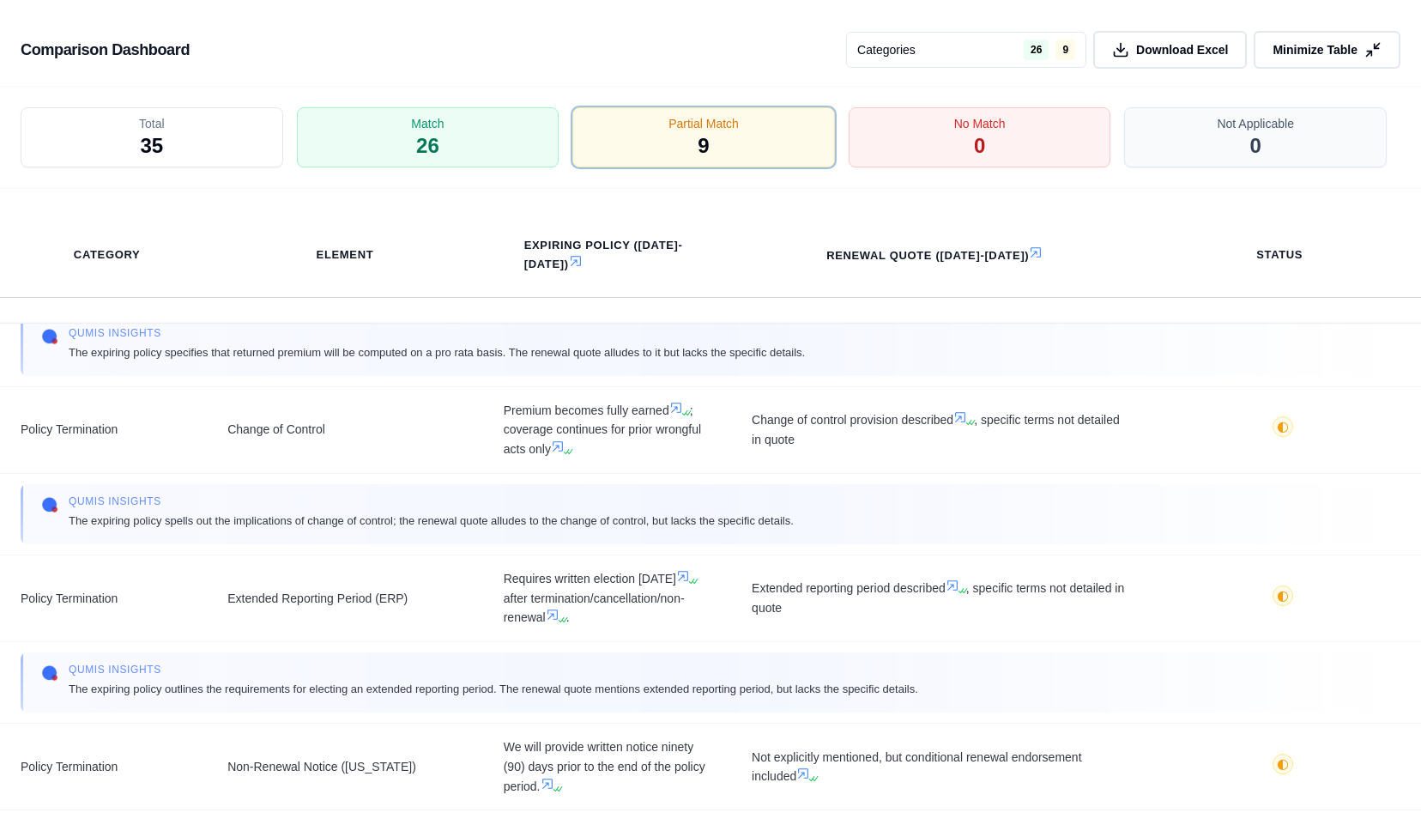
scroll to position [549, 0]
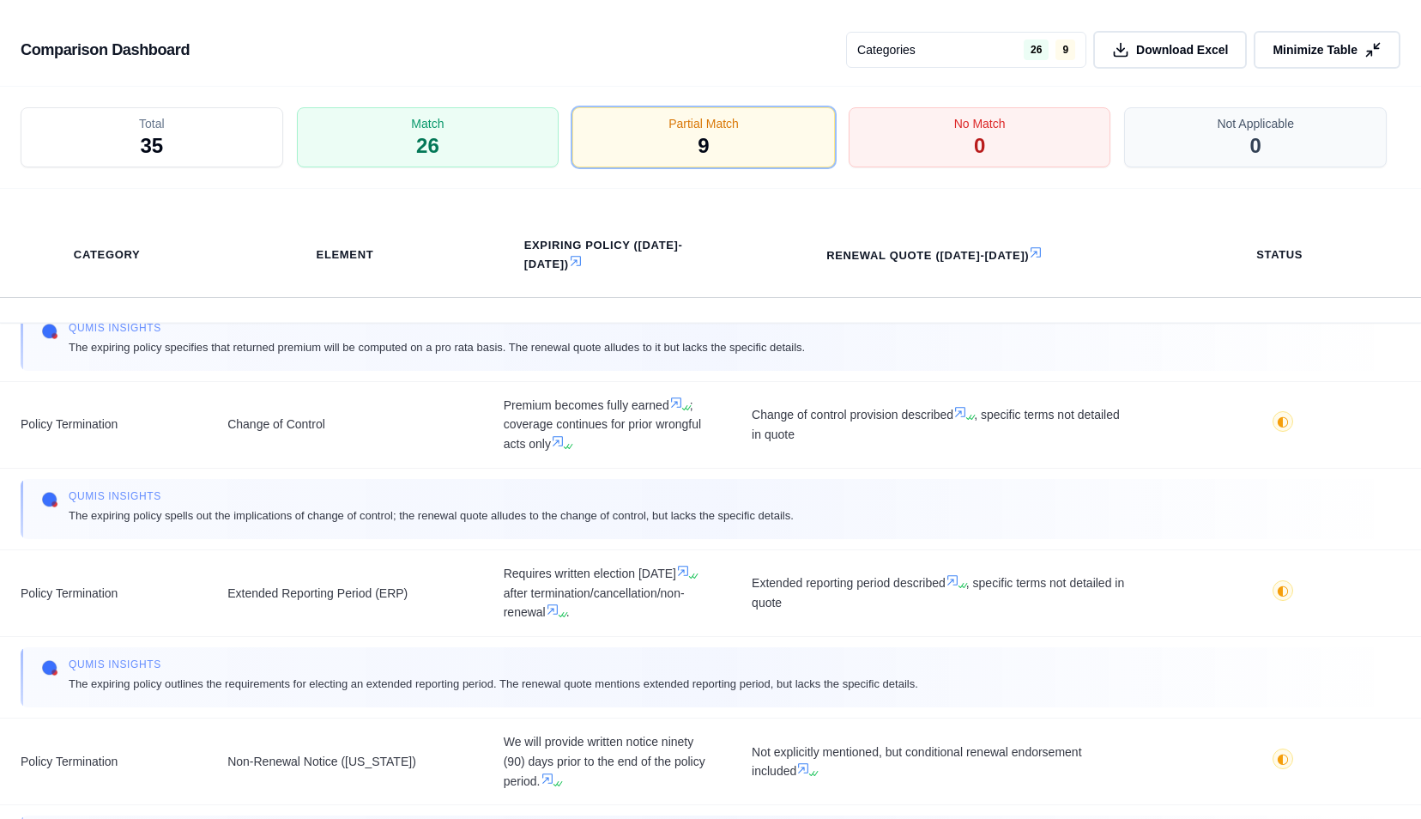
click at [1066, 566] on td "Extended reporting period described , specific terms not detailed in quote" at bounding box center [938, 592] width 414 height 87
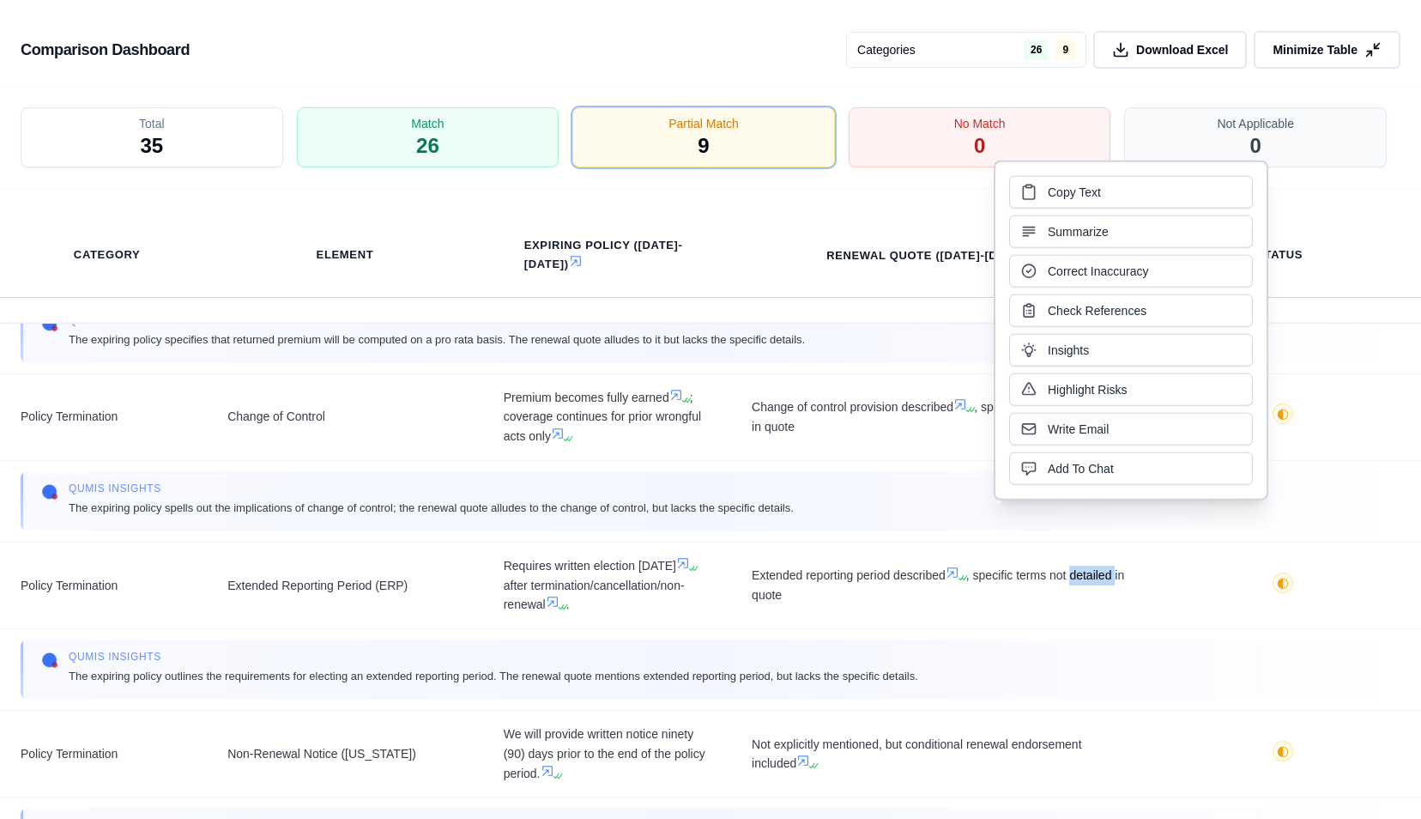
scroll to position [558, 0]
drag, startPoint x: 1066, startPoint y: 566, endPoint x: 1037, endPoint y: 675, distance: 112.8
click at [1037, 675] on div "Qumis INSIGHTS The expiring policy outlines the requirements for electing an ex…" at bounding box center [710, 668] width 1338 height 39
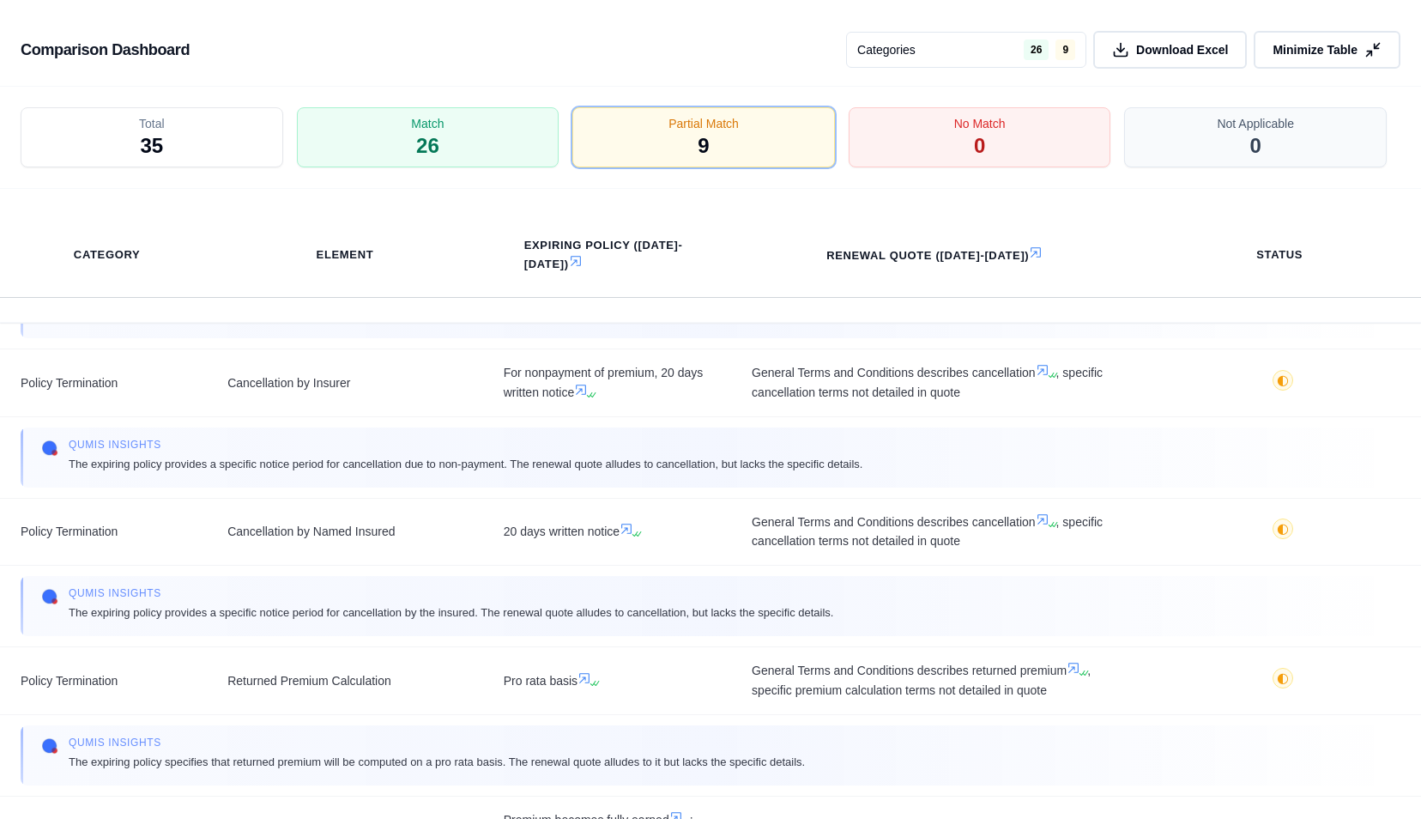
scroll to position [0, 0]
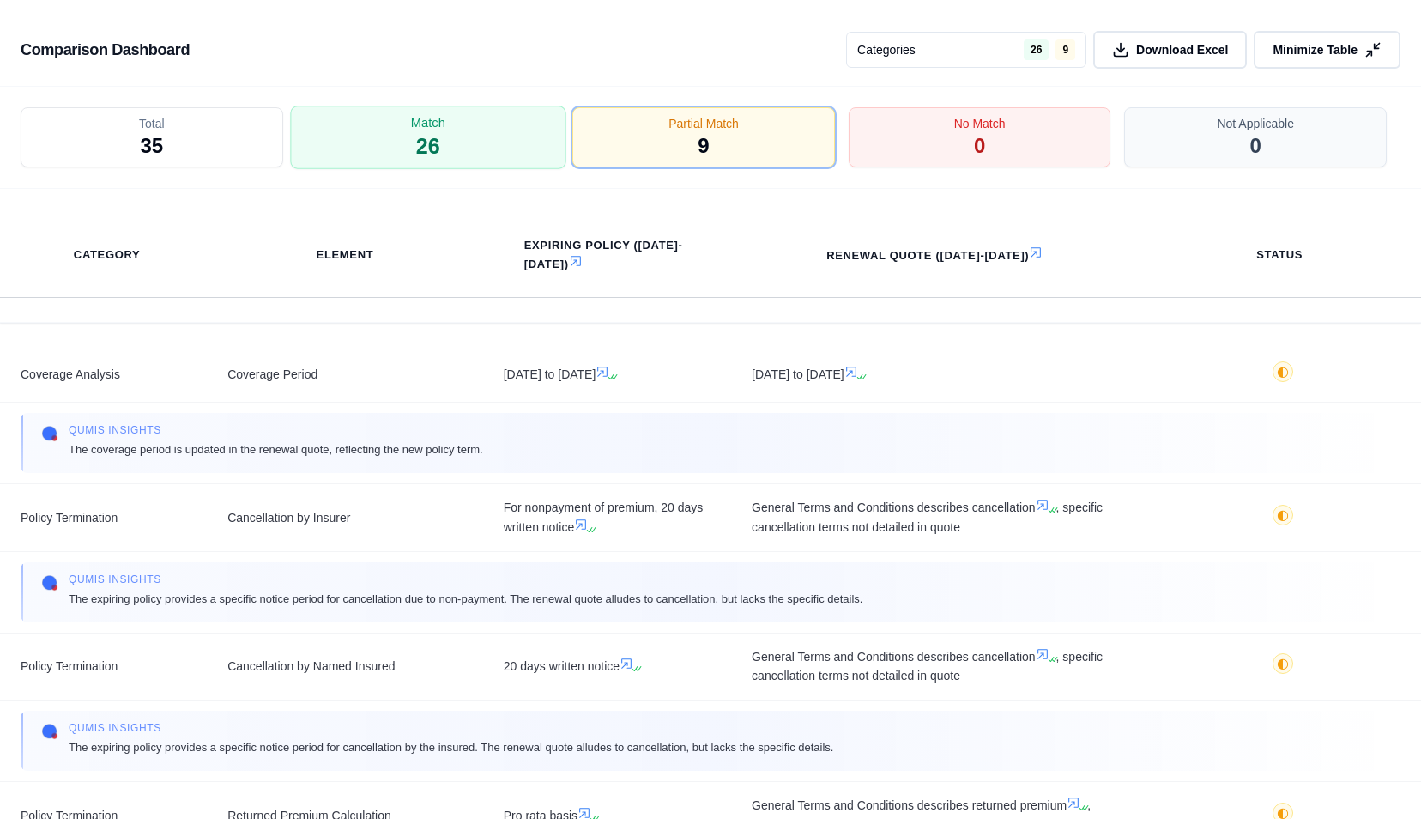
click at [468, 131] on div "Match 26" at bounding box center [427, 137] width 275 height 63
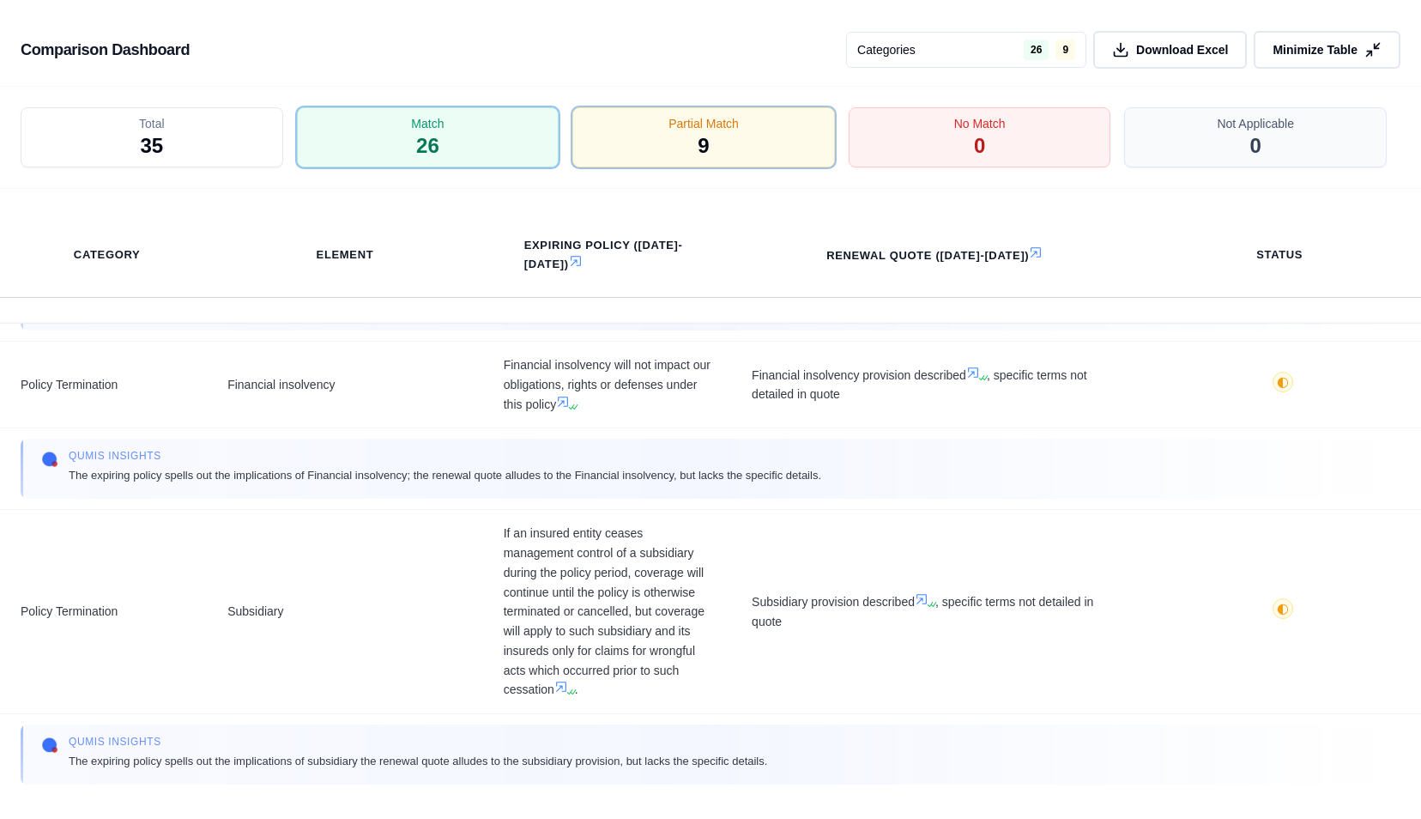
scroll to position [5118, 0]
click at [741, 137] on div "Partial Match 9" at bounding box center [703, 137] width 275 height 63
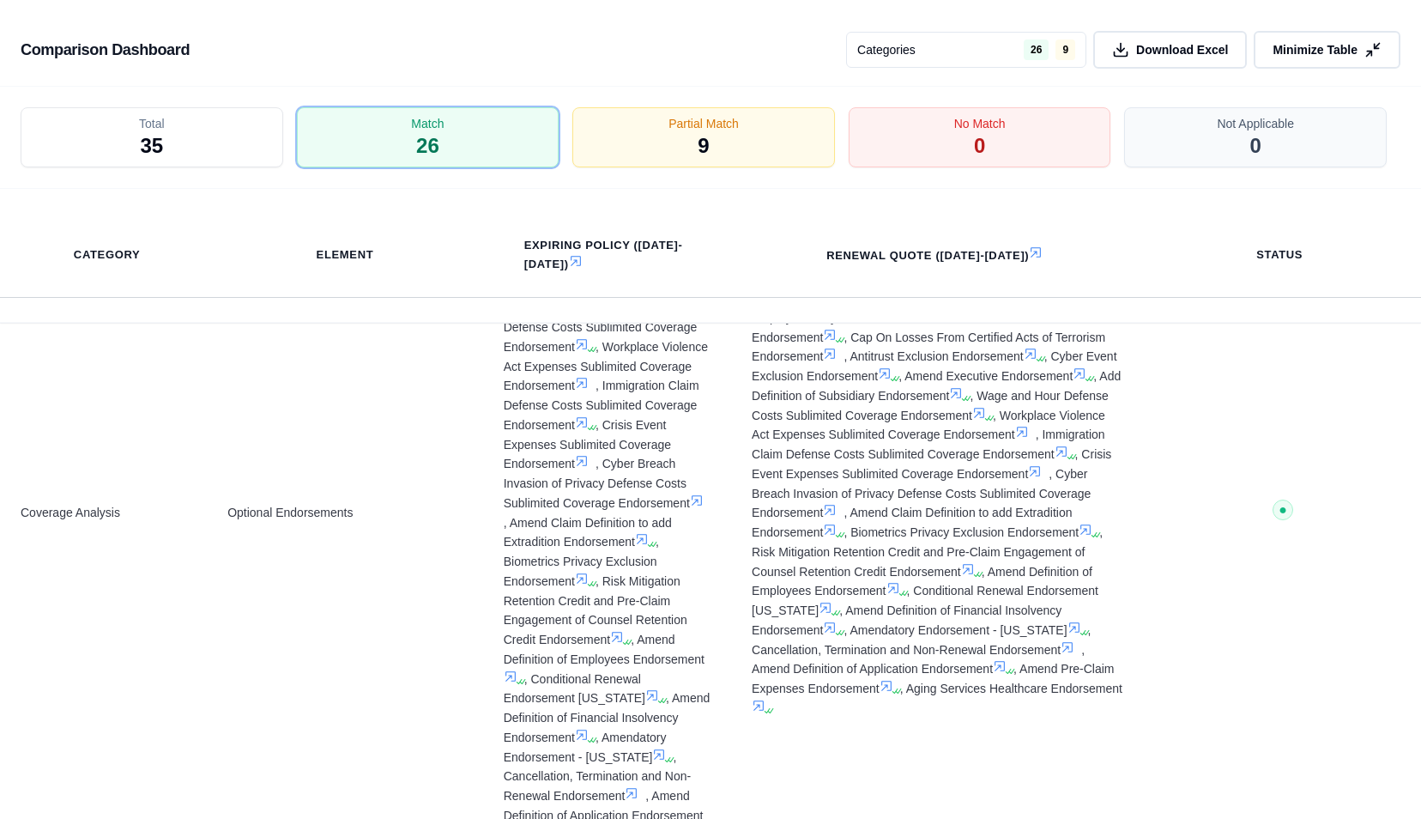
scroll to position [0, 0]
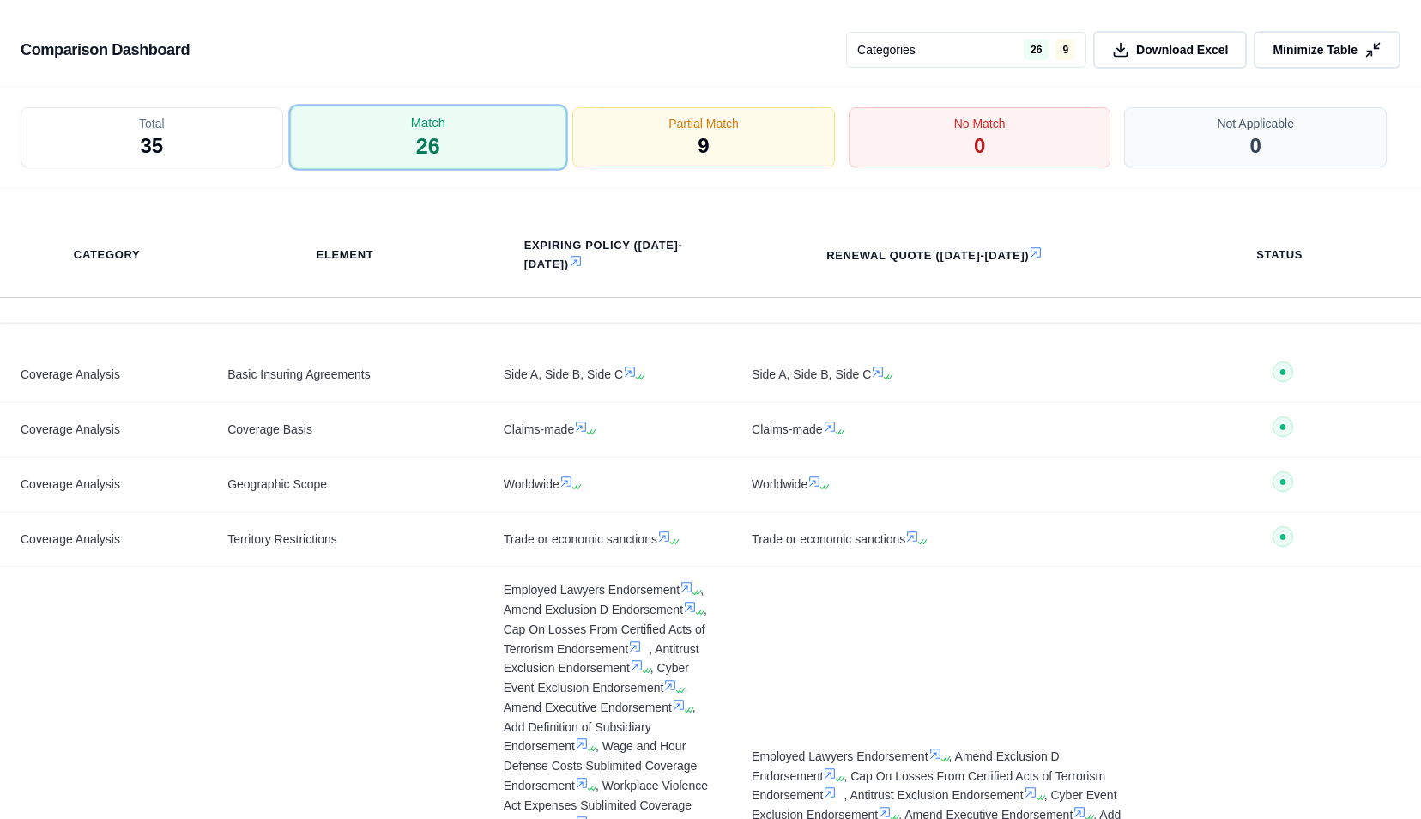
click at [438, 142] on span "26" at bounding box center [427, 146] width 24 height 29
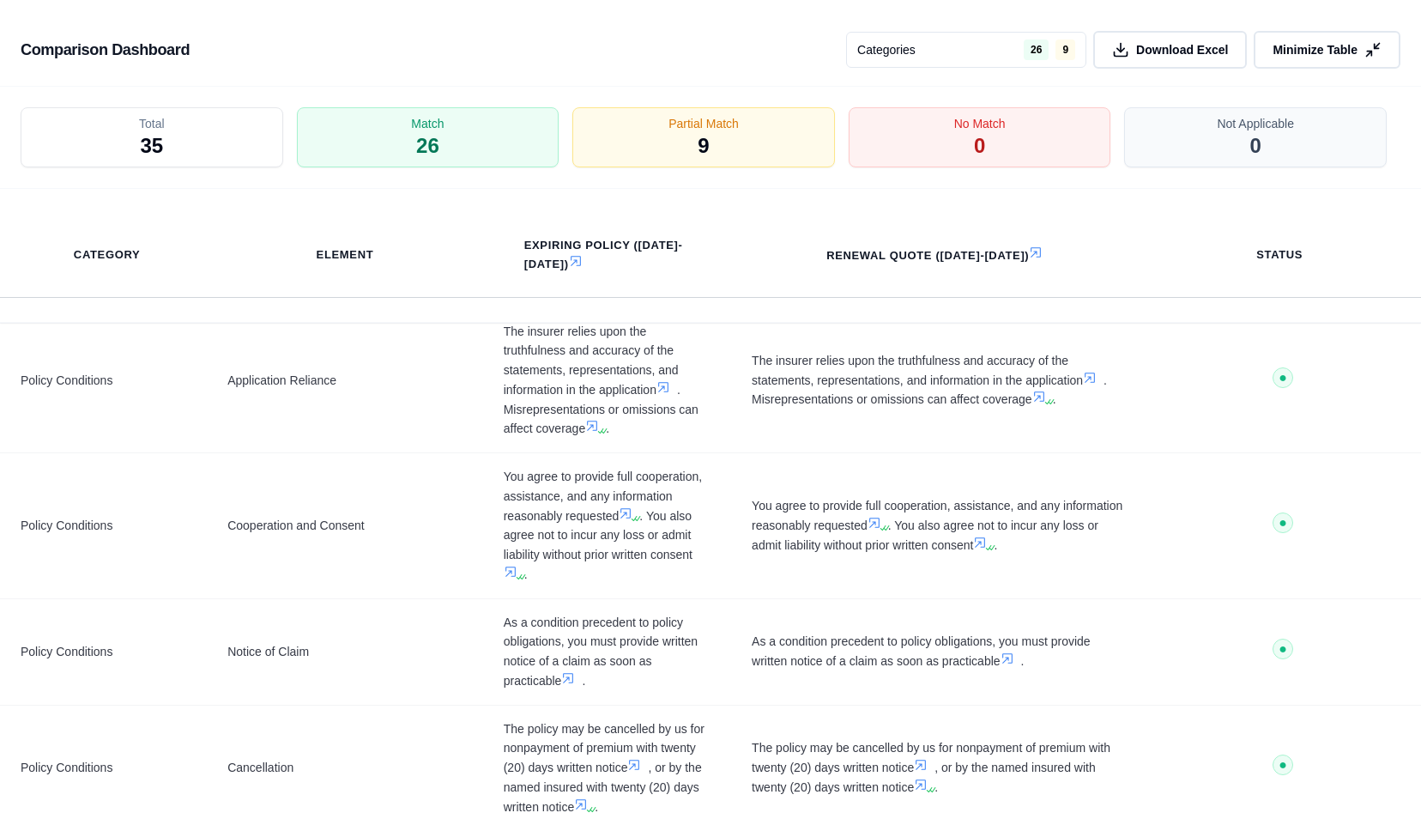
scroll to position [1248, 0]
click at [163, 129] on span "Total" at bounding box center [152, 123] width 26 height 17
click at [977, 256] on th "Renewal Quote ([DATE]-[DATE])" at bounding box center [938, 254] width 264 height 39
click at [1029, 254] on icon at bounding box center [1036, 252] width 14 height 14
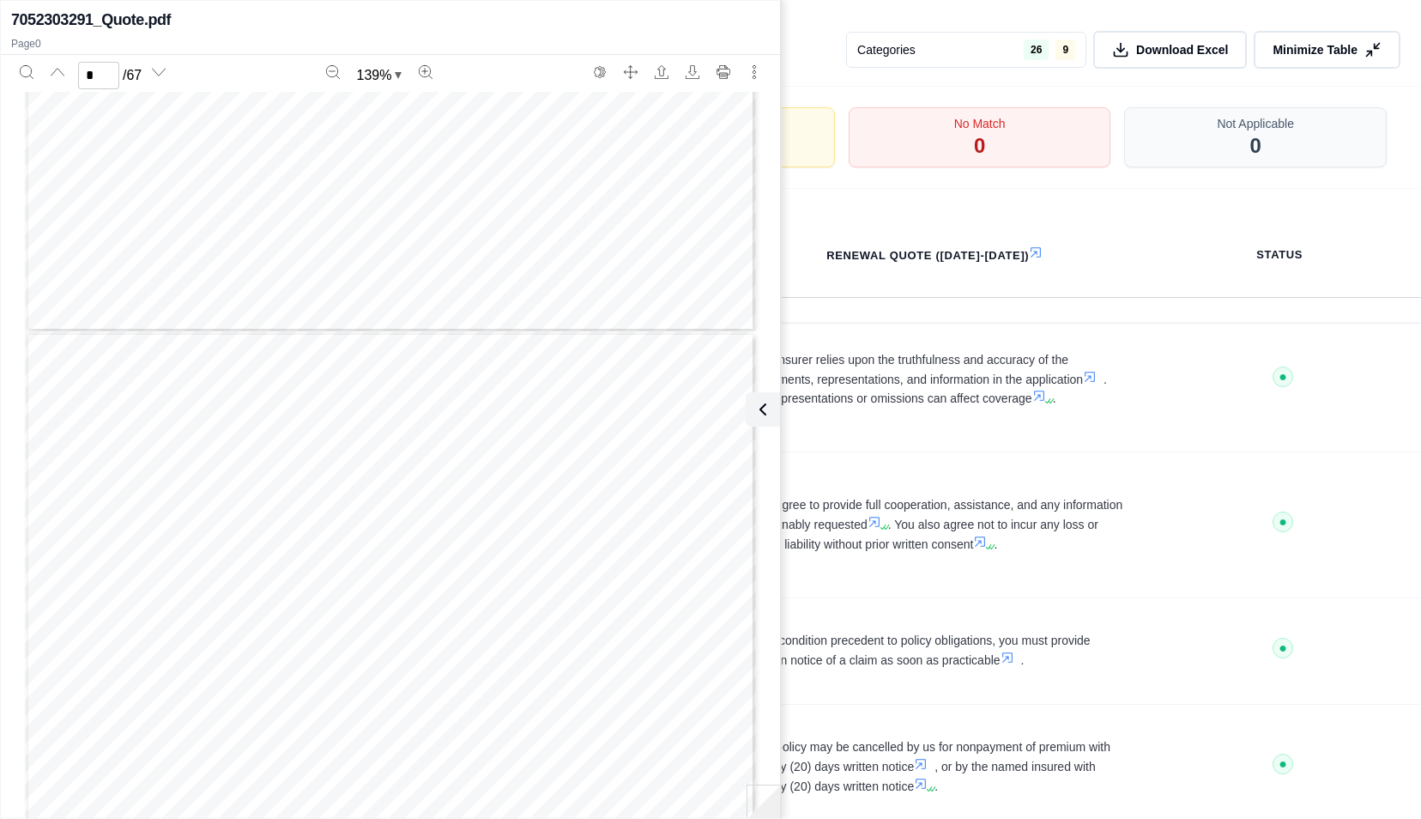
scroll to position [6384, 0]
type input "**"
click at [15, 70] on button "Search" at bounding box center [26, 71] width 27 height 27
type input "***"
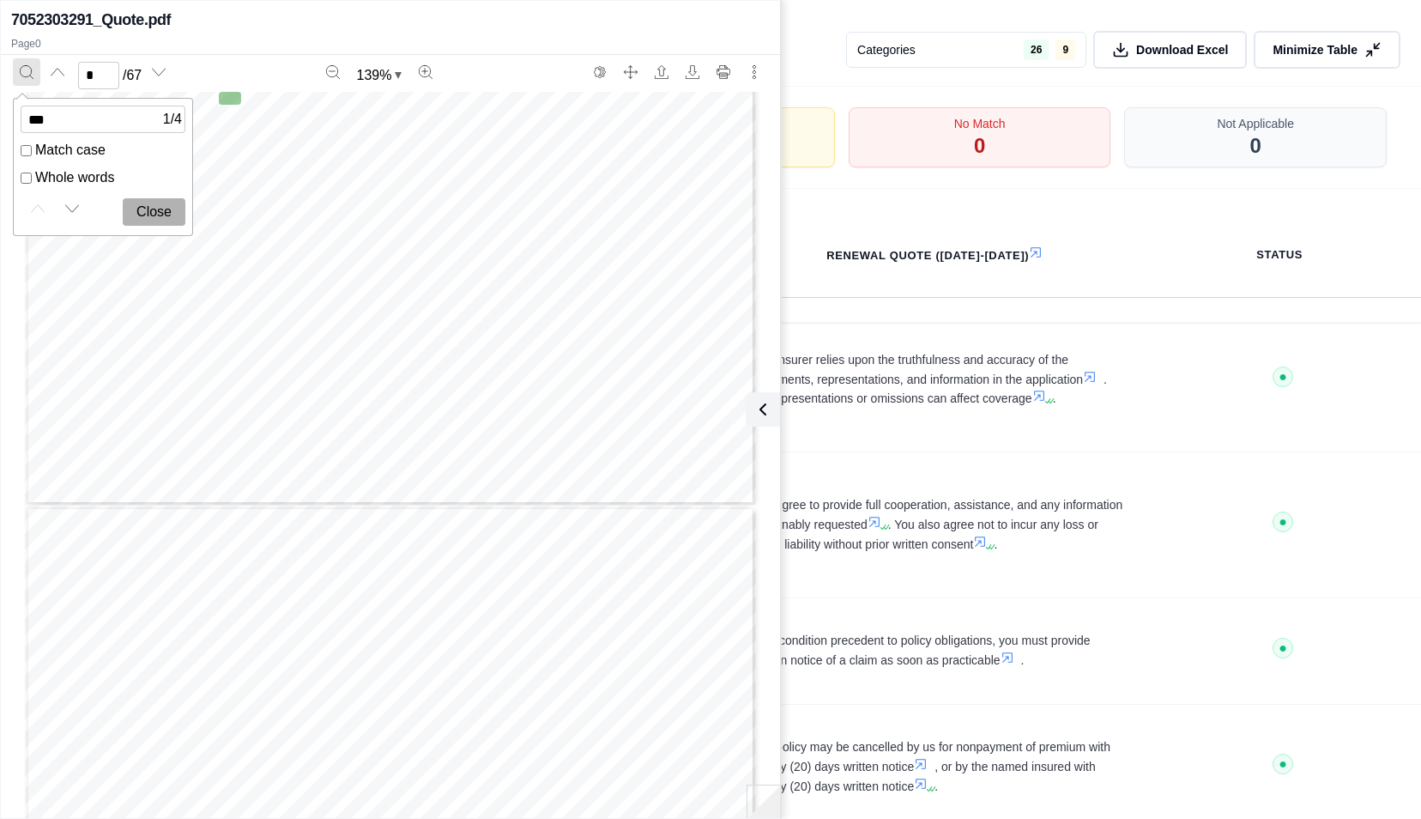
scroll to position [7155, 0]
click at [80, 206] on button "Next match" at bounding box center [71, 208] width 27 height 27
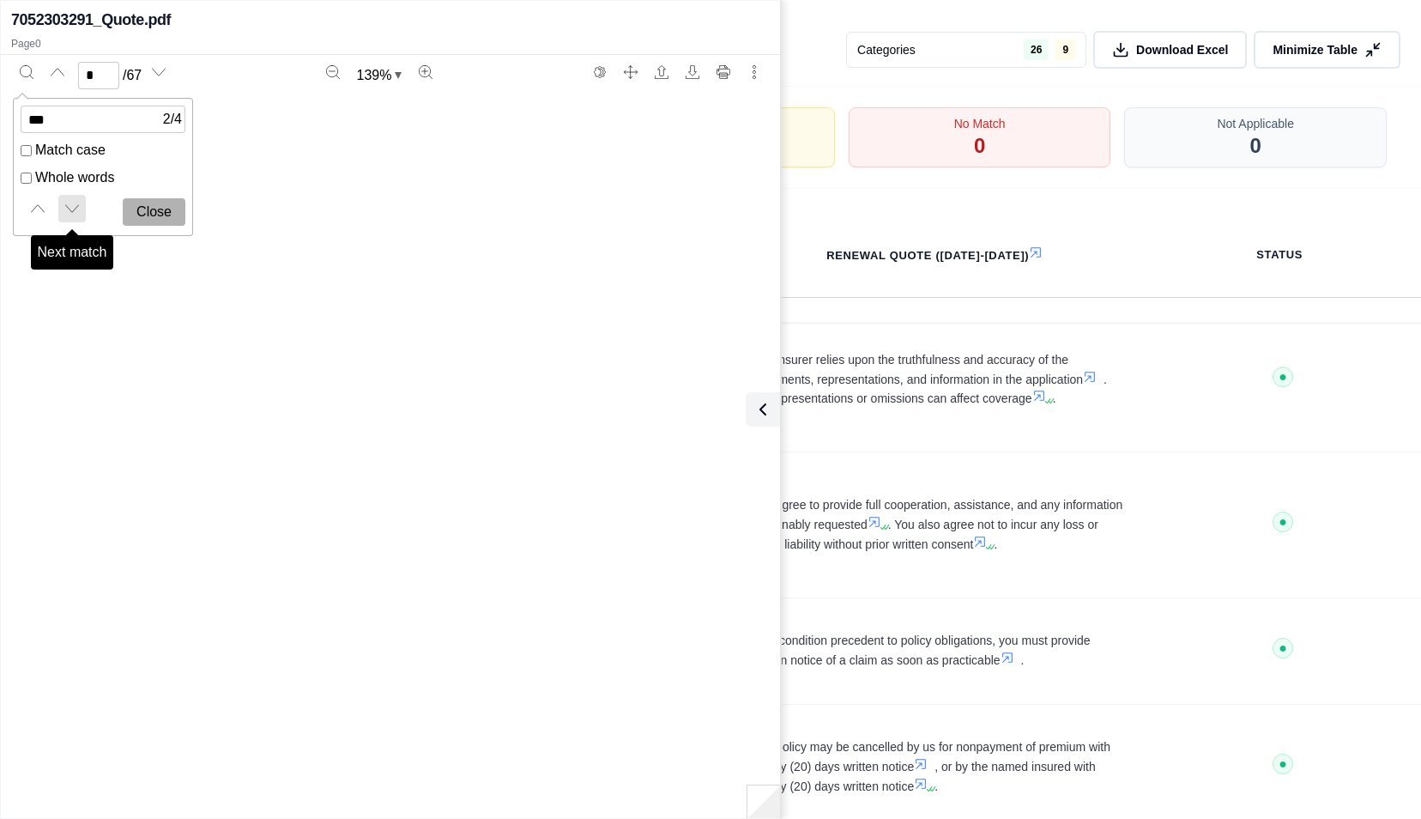
type input "**"
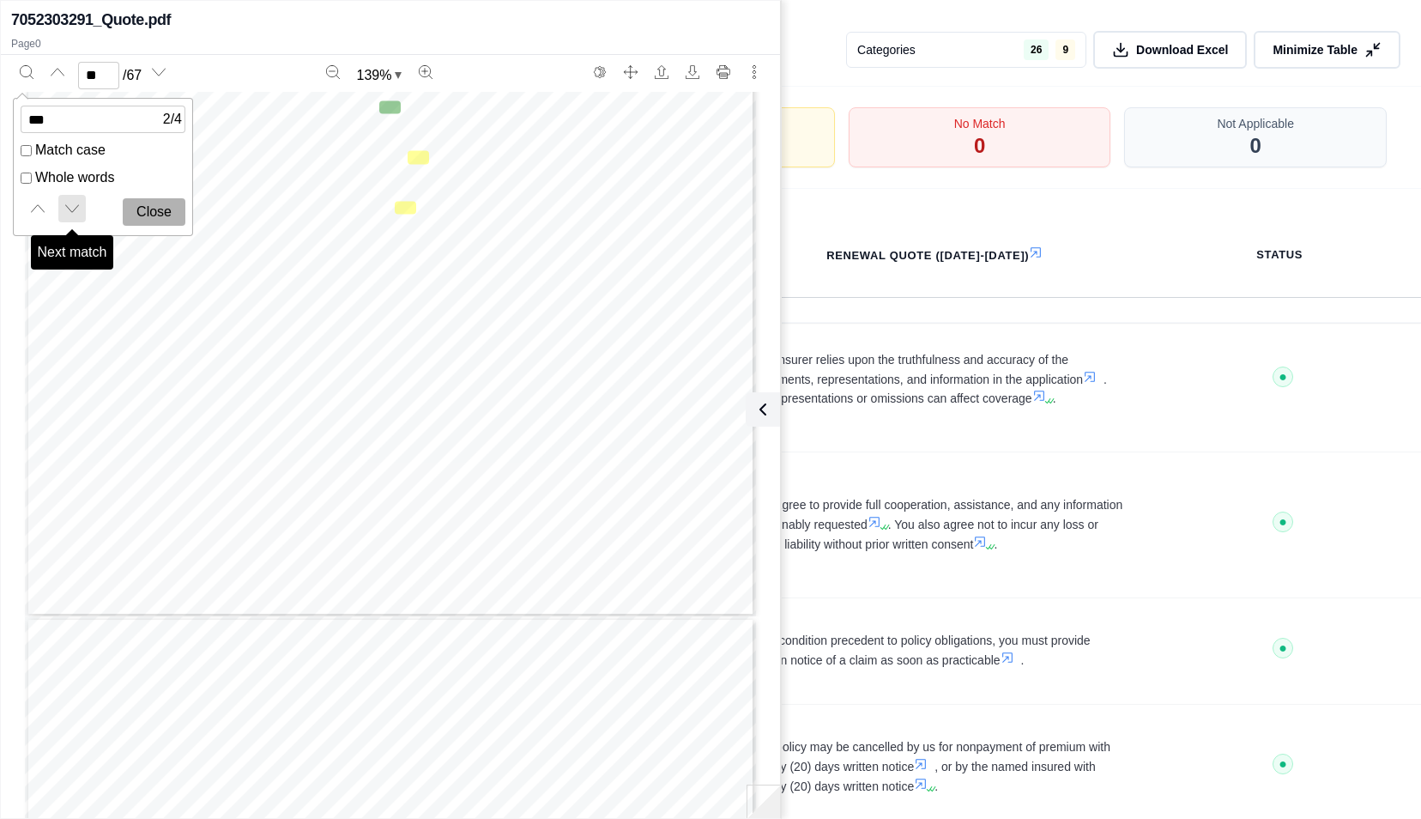
scroll to position [59084, 0]
click at [376, 325] on span "The coinsurance percentage will apply in excess of any Retention and will be un…" at bounding box center [438, 321] width 538 height 12
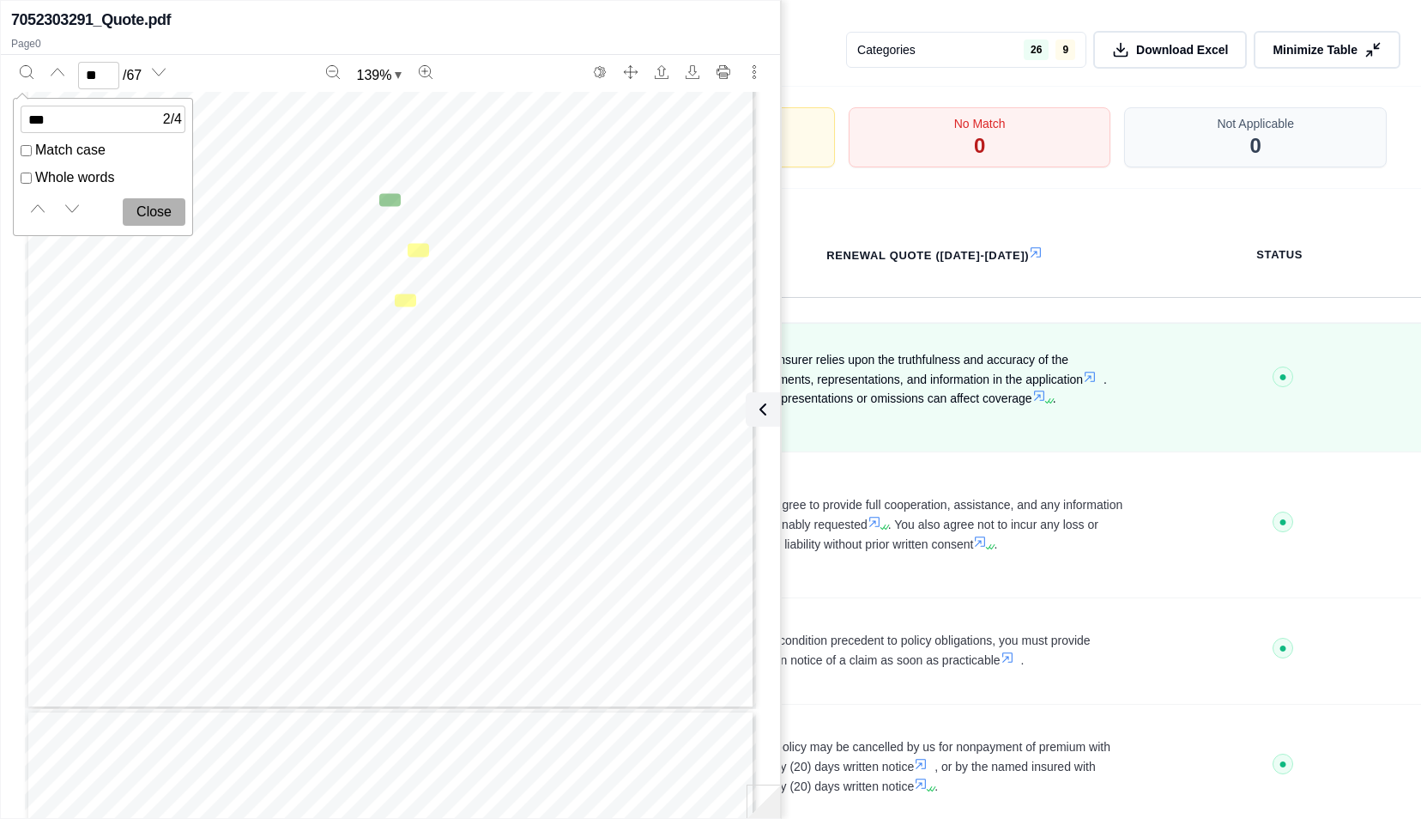
click at [952, 446] on td "The insurer relies upon the truthfulness and accuracy of the statements, repres…" at bounding box center [938, 379] width 414 height 146
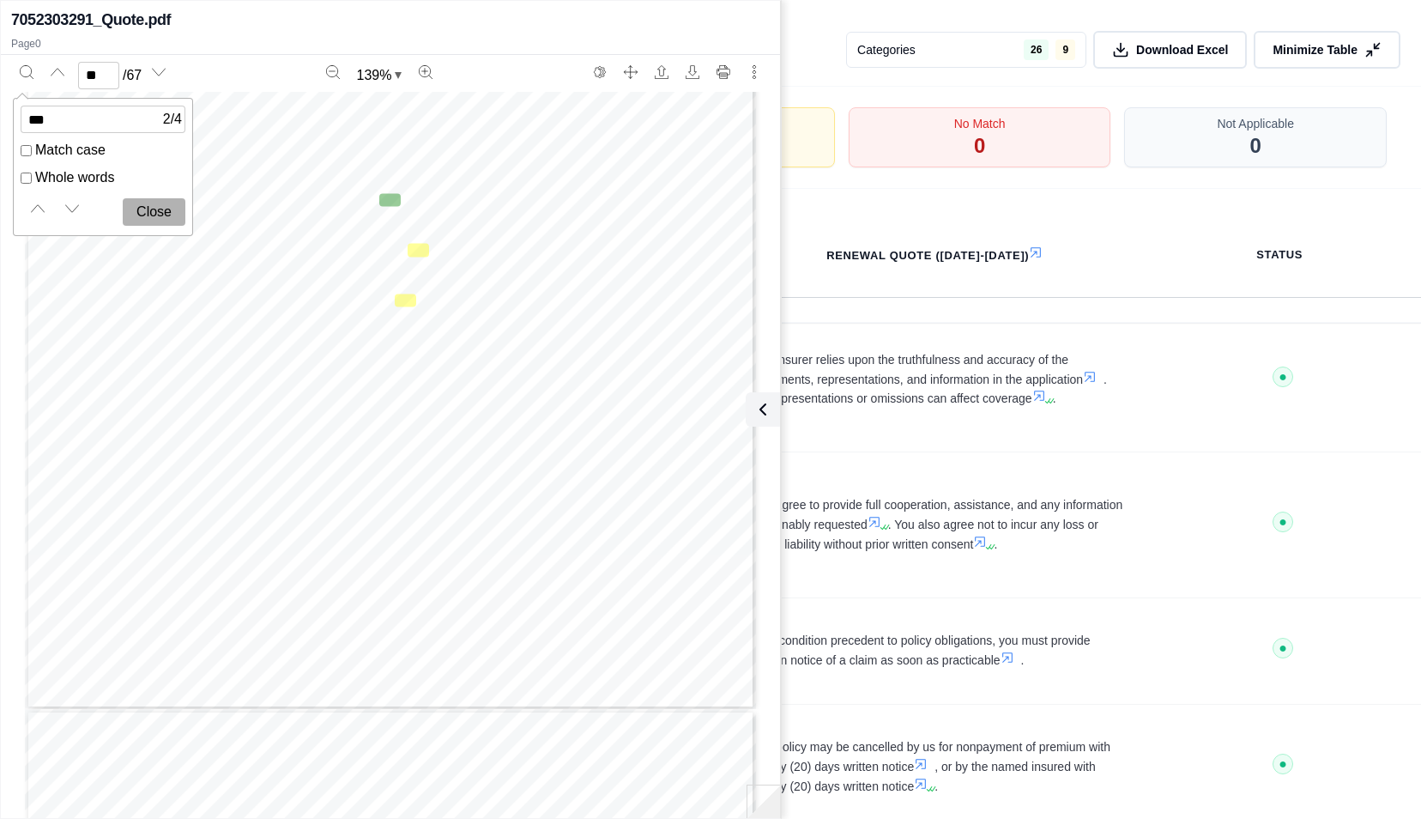
click at [144, 202] on button "Close" at bounding box center [154, 211] width 63 height 27
click at [788, 21] on div "Comparison Dashboard Categories 26 9 Download Excel Minimize Table" at bounding box center [710, 43] width 1421 height 87
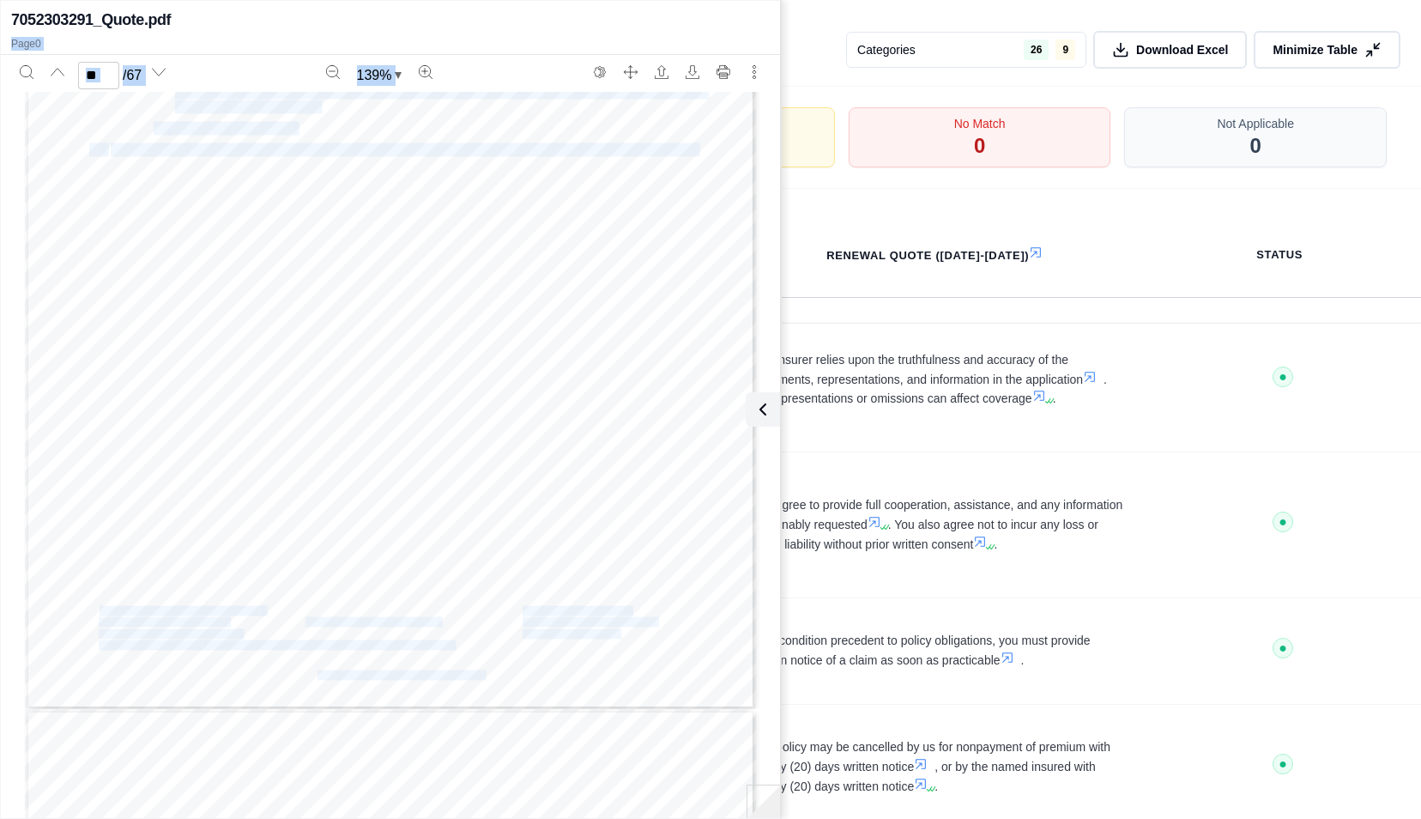
drag, startPoint x: 779, startPoint y: 14, endPoint x: 589, endPoint y: 100, distance: 208.9
click at [589, 100] on div "7052303291_Quote.pdf Page 0 ** / 67 139 % Epack 3 Policy Endorsement Form No: C…" at bounding box center [390, 409] width 779 height 810
drag, startPoint x: 589, startPoint y: 100, endPoint x: 740, endPoint y: 67, distance: 154.5
click at [740, 67] on div "More actions" at bounding box center [754, 74] width 31 height 33
click at [740, 67] on button "More actions" at bounding box center [753, 71] width 27 height 27
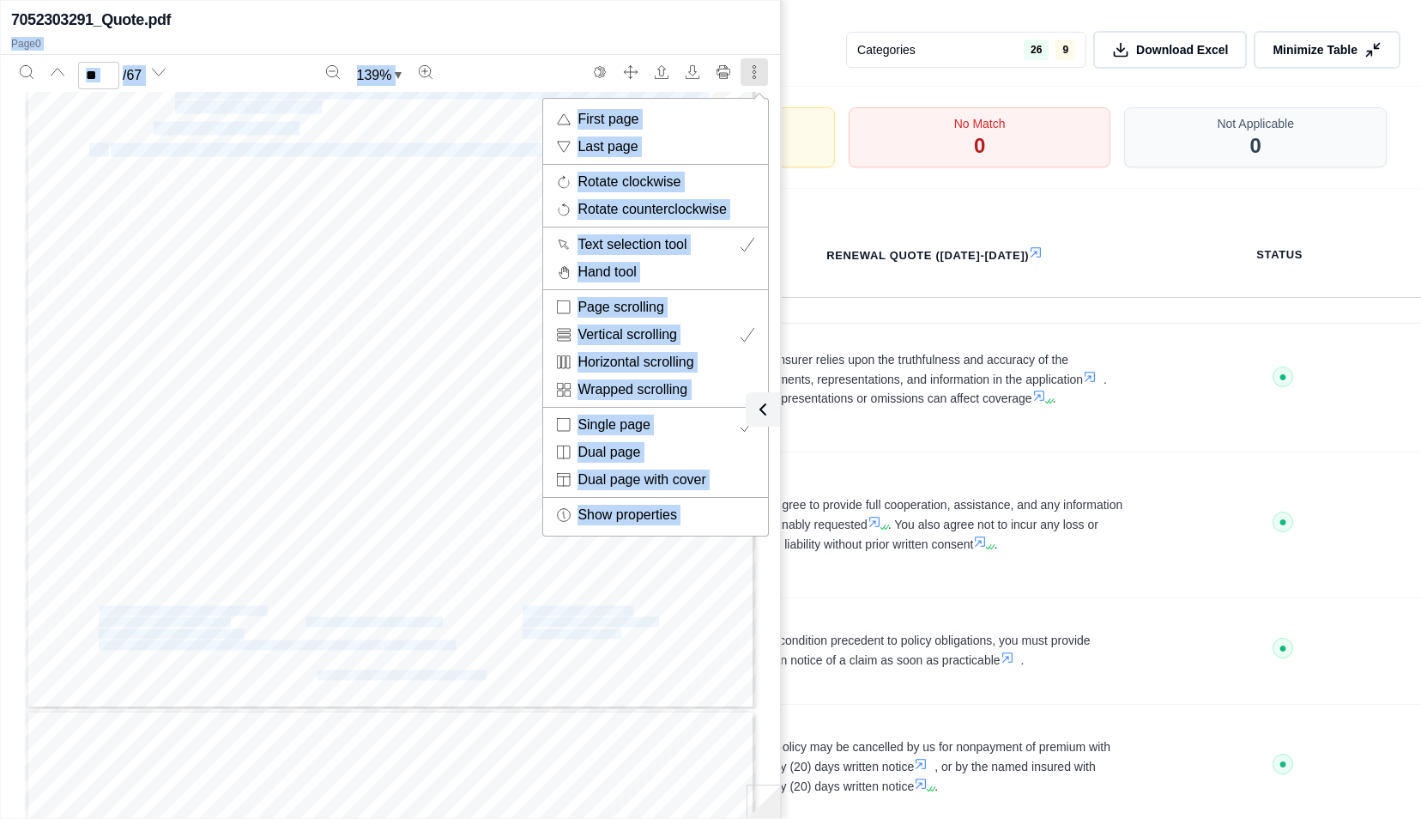
click at [858, 341] on div at bounding box center [710, 409] width 1421 height 819
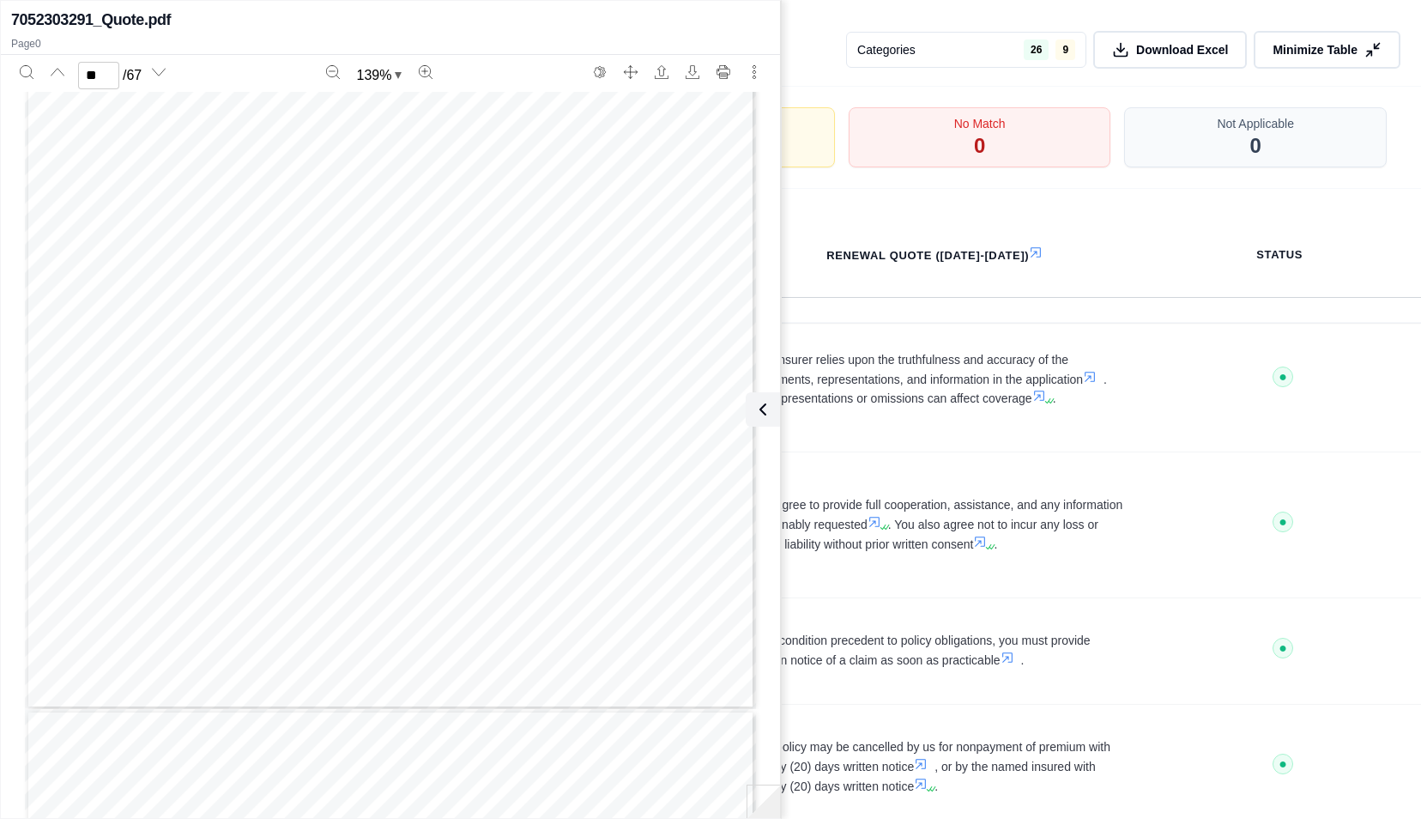
click at [858, 341] on td "The insurer relies upon the truthfulness and accuracy of the statements, repres…" at bounding box center [938, 379] width 414 height 146
click at [1212, 239] on div "Status" at bounding box center [1279, 255] width 228 height 38
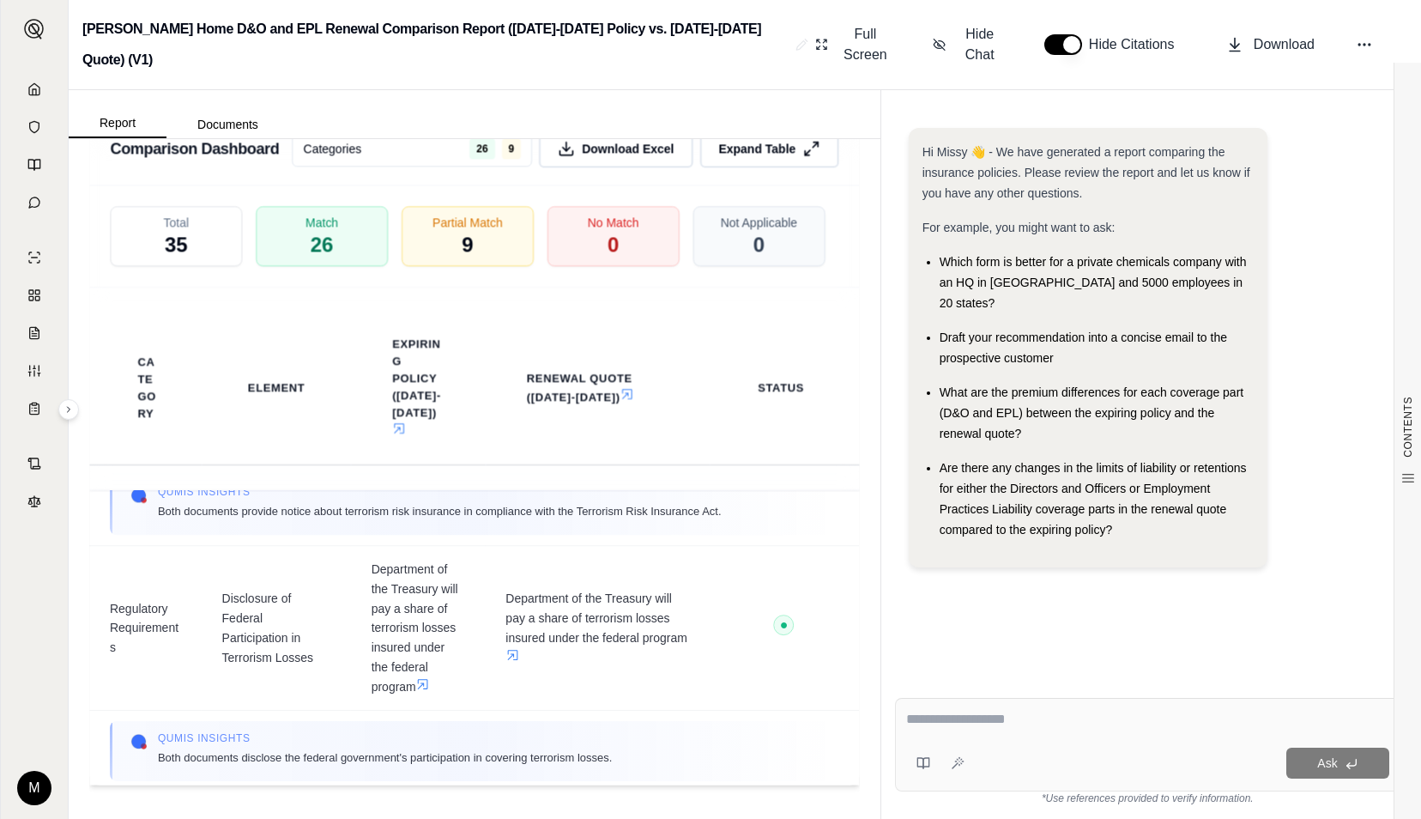
scroll to position [4908, 0]
